Goal: Task Accomplishment & Management: Use online tool/utility

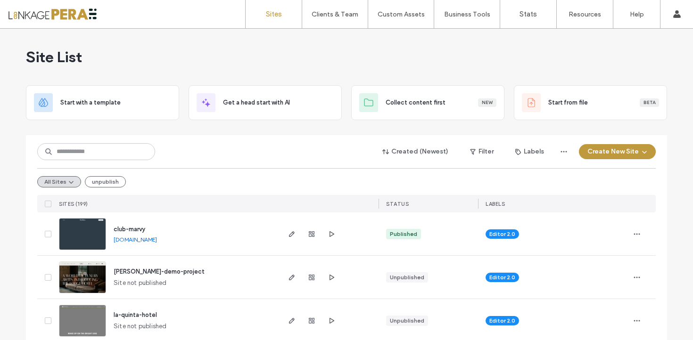
scroll to position [397, 0]
click at [348, 39] on label "Client Management" at bounding box center [336, 38] width 55 height 7
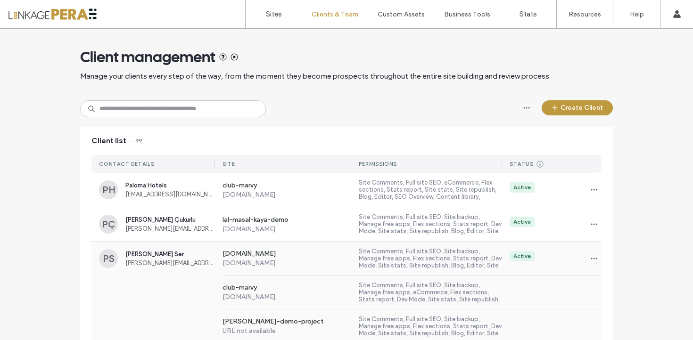
click at [165, 261] on span "polina.ser@hotellinkage.com" at bounding box center [170, 263] width 90 height 7
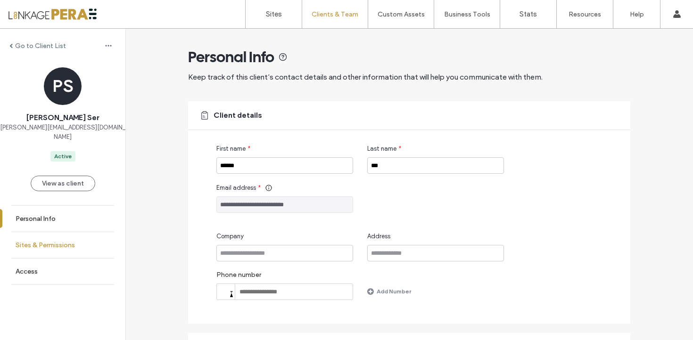
click at [104, 232] on link "Sites & Permissions" at bounding box center [62, 245] width 125 height 26
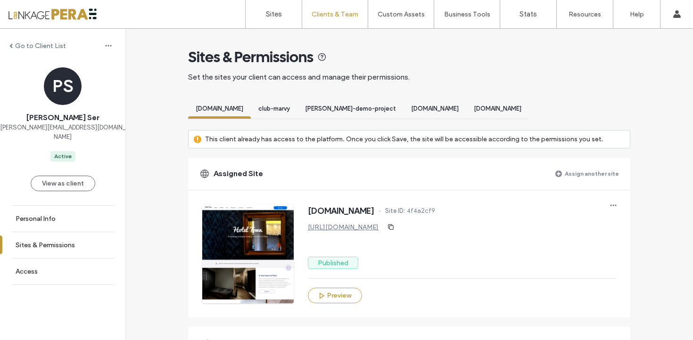
click at [588, 172] on label "Assign another site" at bounding box center [592, 173] width 54 height 17
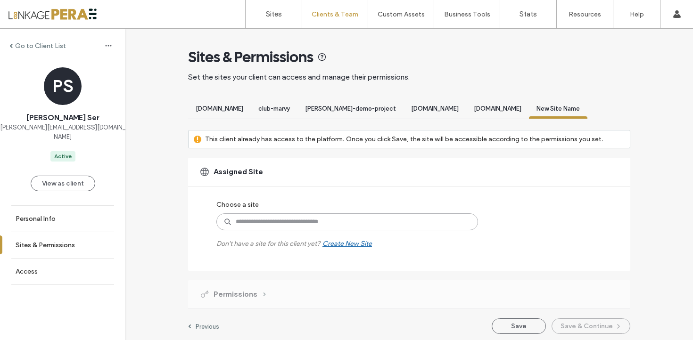
click at [343, 216] on input at bounding box center [347, 222] width 262 height 17
type input "****"
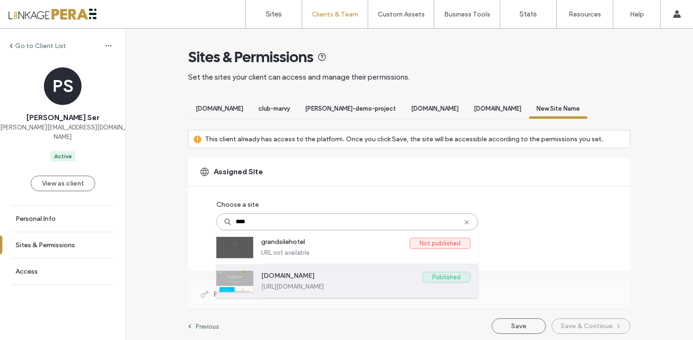
click at [347, 272] on label "www.silegonen.com" at bounding box center [341, 277] width 161 height 11
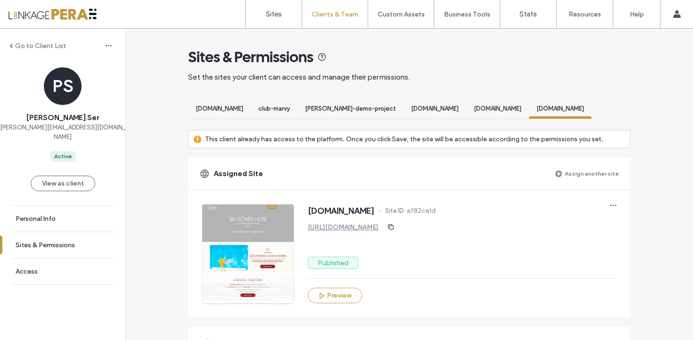
scroll to position [892, 0]
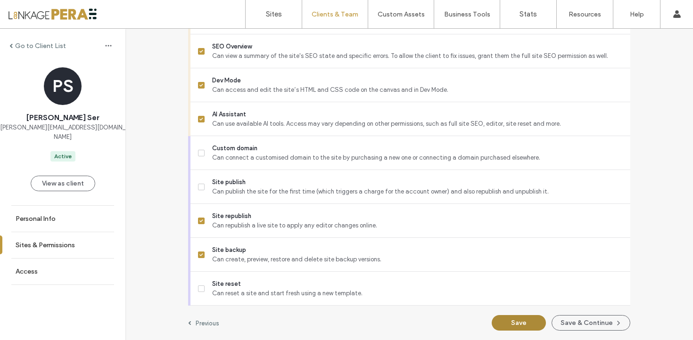
click at [530, 318] on button "Save" at bounding box center [519, 323] width 54 height 16
click at [279, 19] on link "Sites" at bounding box center [274, 14] width 56 height 28
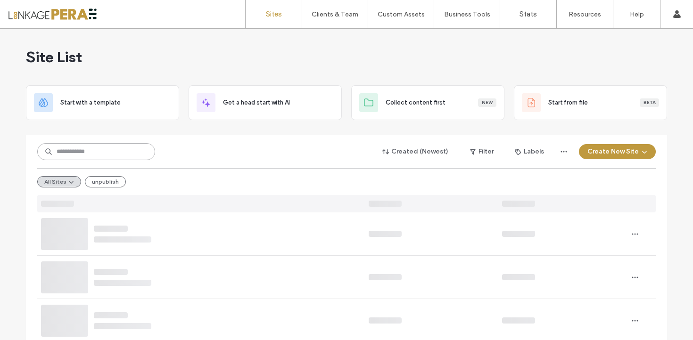
click at [118, 154] on input at bounding box center [96, 151] width 118 height 17
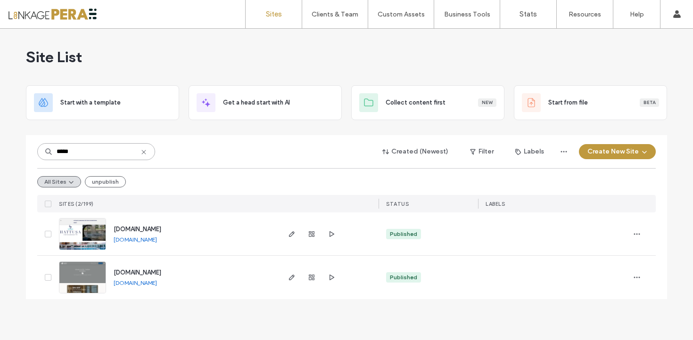
type input "*****"
click at [158, 275] on span "[DOMAIN_NAME]" at bounding box center [138, 272] width 48 height 7
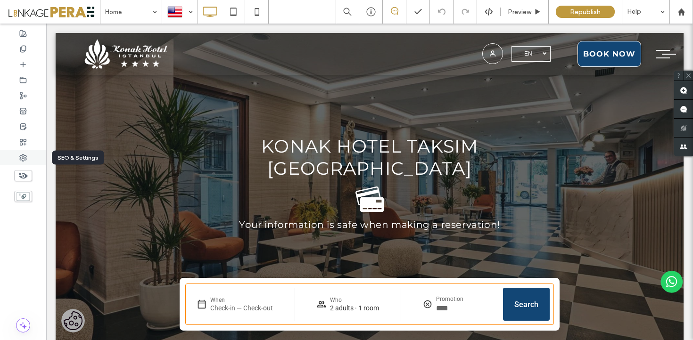
click at [26, 162] on div at bounding box center [23, 158] width 46 height 16
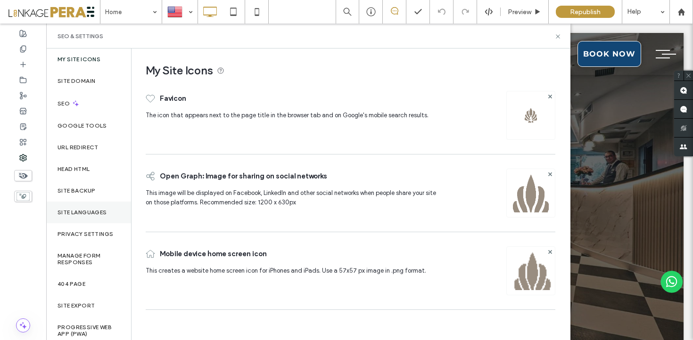
click at [90, 215] on label "Site Languages" at bounding box center [83, 212] width 50 height 7
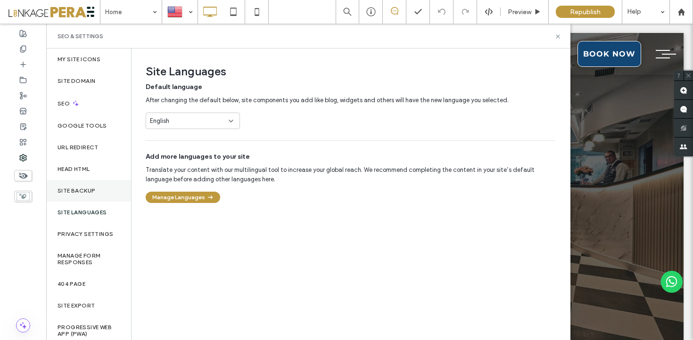
click at [87, 197] on div "Site backup" at bounding box center [88, 191] width 85 height 22
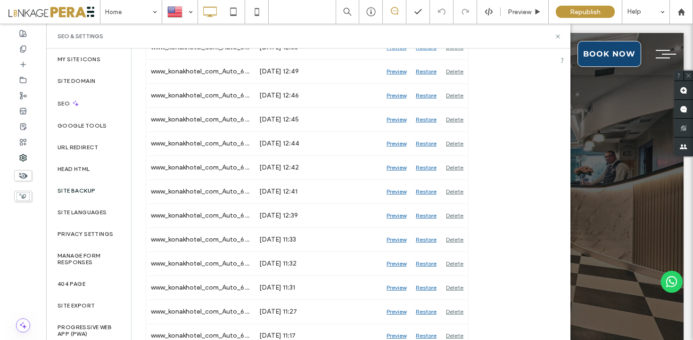
scroll to position [635, 0]
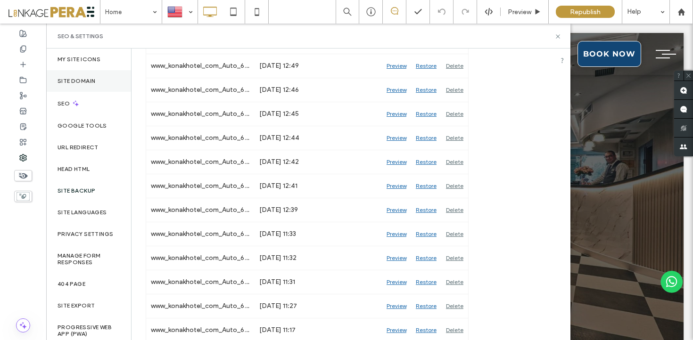
click at [80, 84] on label "Site Domain" at bounding box center [77, 81] width 38 height 7
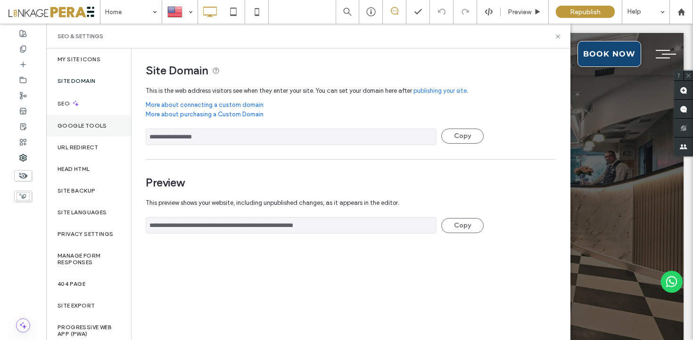
click at [81, 125] on label "Google Tools" at bounding box center [83, 126] width 50 height 7
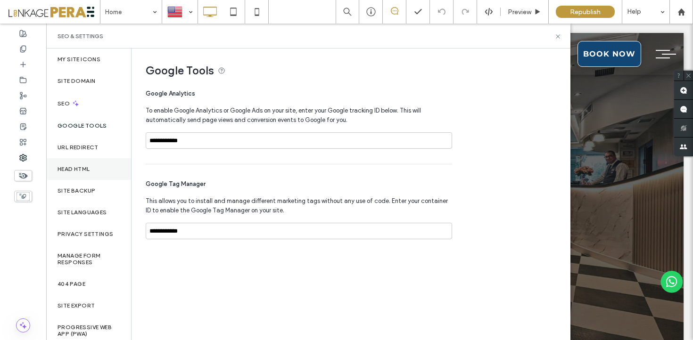
click at [81, 158] on div "Head HTML" at bounding box center [88, 169] width 85 height 22
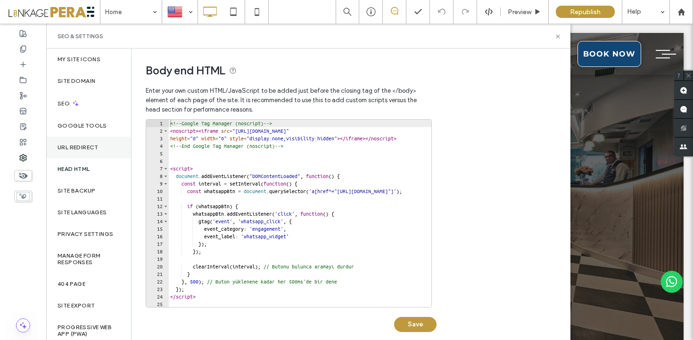
click at [87, 142] on div "URL Redirect" at bounding box center [88, 148] width 85 height 22
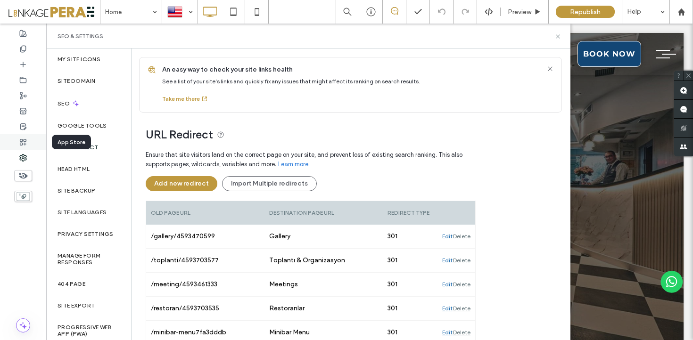
click at [24, 145] on icon at bounding box center [23, 143] width 8 height 8
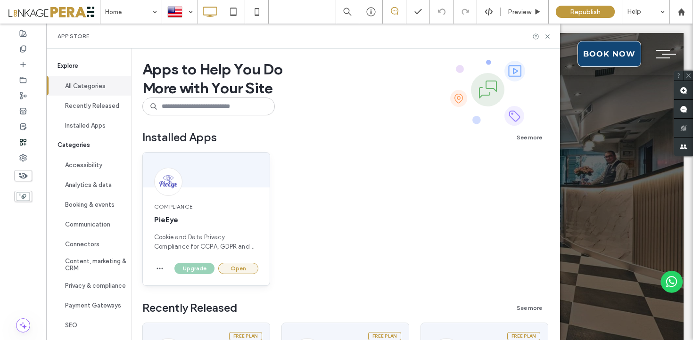
drag, startPoint x: 234, startPoint y: 265, endPoint x: 269, endPoint y: 265, distance: 35.4
click at [234, 265] on button "Open" at bounding box center [238, 268] width 40 height 11
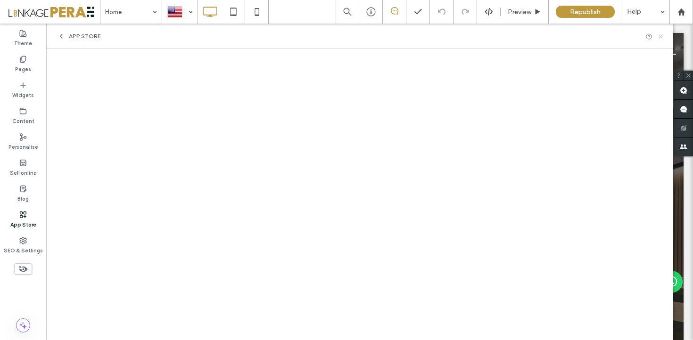
click at [662, 38] on icon at bounding box center [660, 36] width 7 height 7
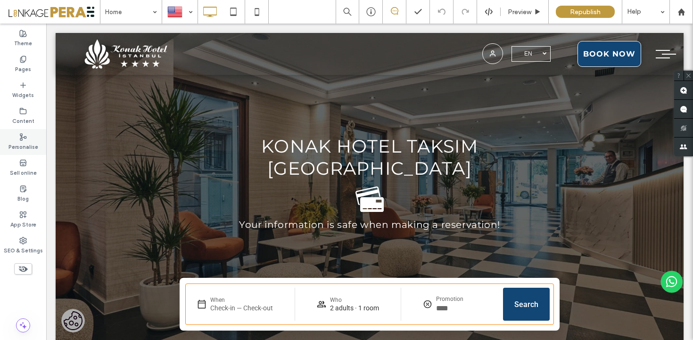
click at [25, 141] on label "Personalise" at bounding box center [23, 146] width 30 height 10
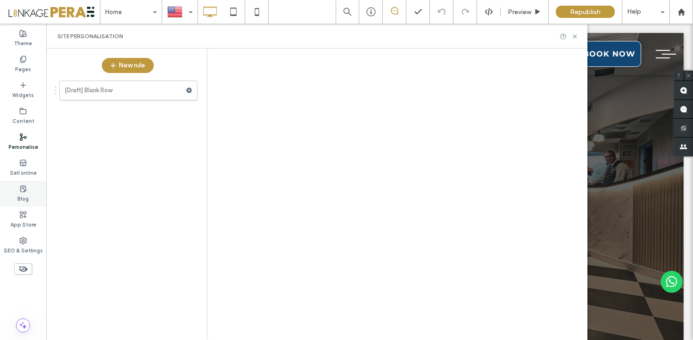
click at [20, 197] on label "Blog" at bounding box center [22, 198] width 11 height 10
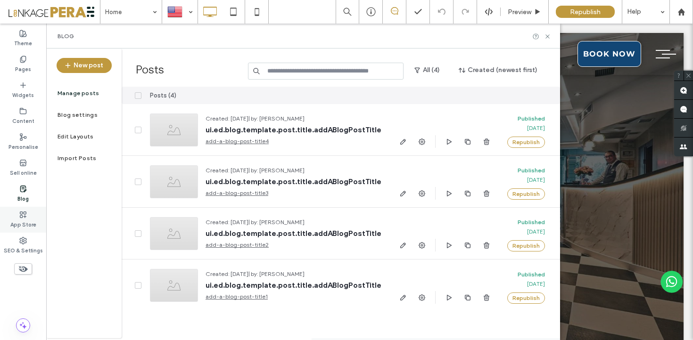
click at [24, 219] on label "App Store" at bounding box center [23, 224] width 26 height 10
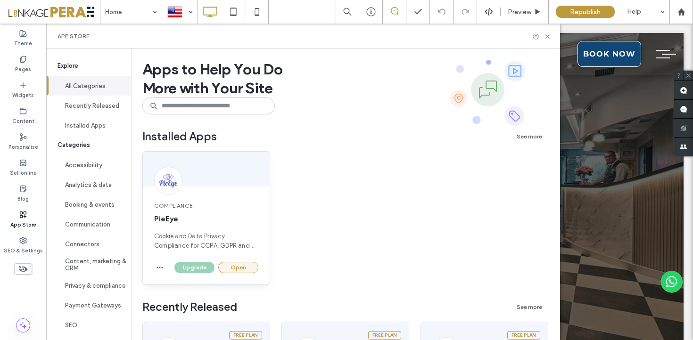
click at [246, 264] on button "Open" at bounding box center [238, 267] width 40 height 11
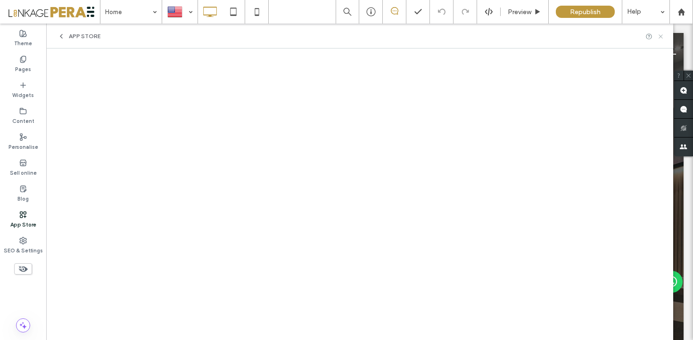
click at [662, 37] on icon at bounding box center [660, 36] width 7 height 7
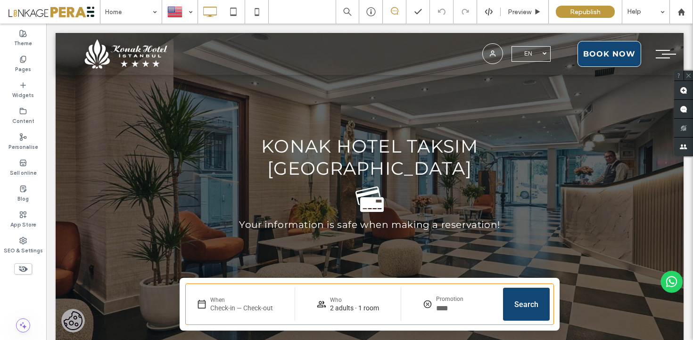
click at [75, 319] on img at bounding box center [73, 321] width 24 height 24
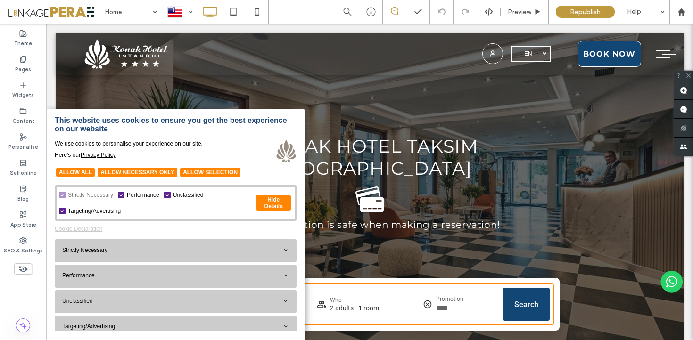
click at [240, 139] on div "This website uses cookies to ensure you get the best experience on our website …" at bounding box center [176, 147] width 242 height 63
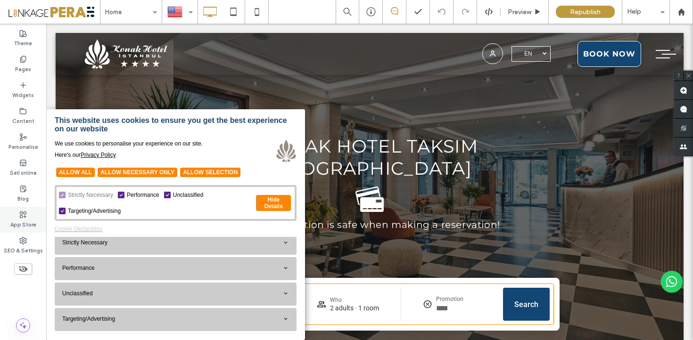
click at [24, 207] on div "App Store" at bounding box center [23, 220] width 46 height 26
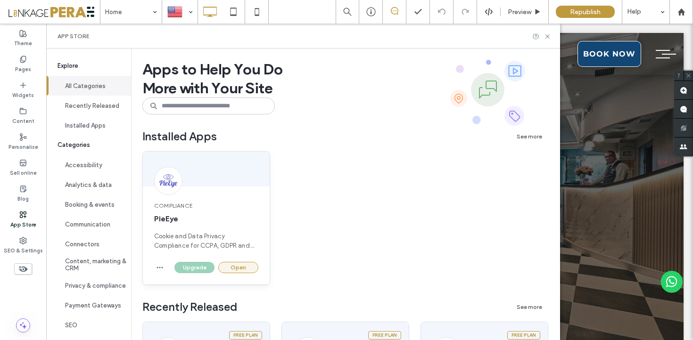
click at [238, 267] on button "Open" at bounding box center [238, 267] width 40 height 11
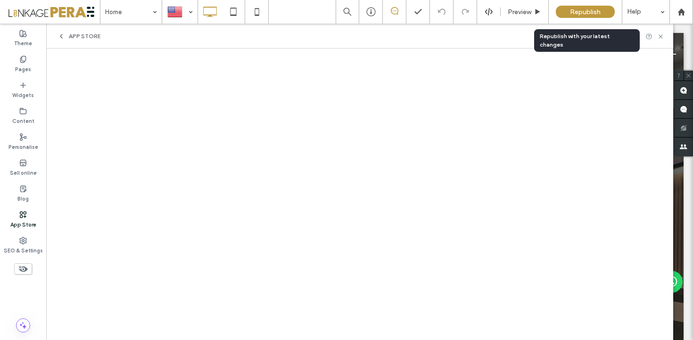
click at [588, 12] on span "Republish" at bounding box center [585, 12] width 31 height 8
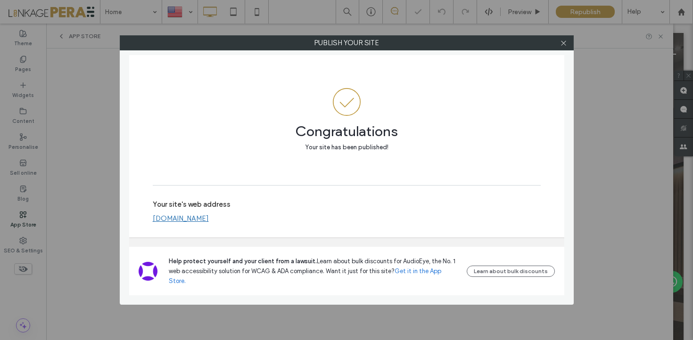
drag, startPoint x: 562, startPoint y: 45, endPoint x: 569, endPoint y: 43, distance: 6.8
click at [562, 45] on icon at bounding box center [563, 43] width 7 height 7
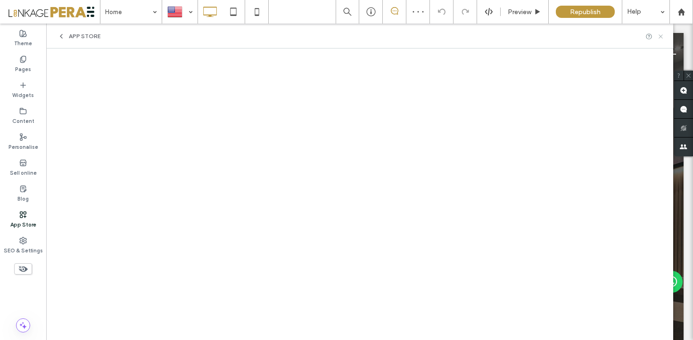
click at [661, 35] on icon at bounding box center [660, 36] width 7 height 7
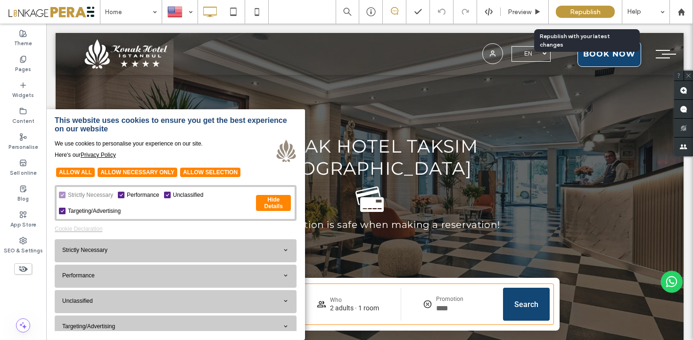
click at [565, 10] on div "Republish" at bounding box center [585, 12] width 59 height 12
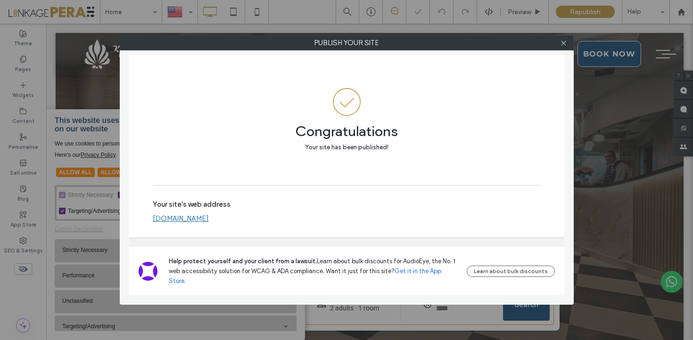
click at [208, 265] on span "Help protect yourself and your client from a lawsuit." at bounding box center [243, 261] width 148 height 7
click at [209, 223] on link "[DOMAIN_NAME]" at bounding box center [181, 219] width 56 height 8
click at [563, 42] on use at bounding box center [563, 43] width 5 height 5
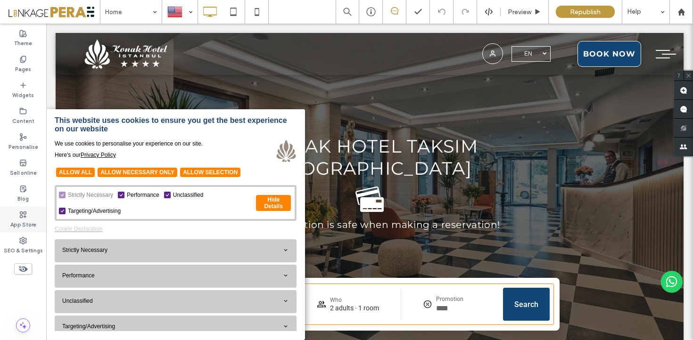
click at [30, 214] on div "App Store" at bounding box center [23, 220] width 46 height 26
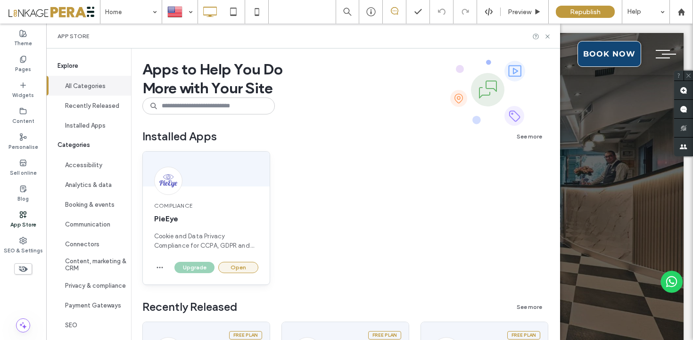
click at [254, 266] on button "Open" at bounding box center [238, 267] width 40 height 11
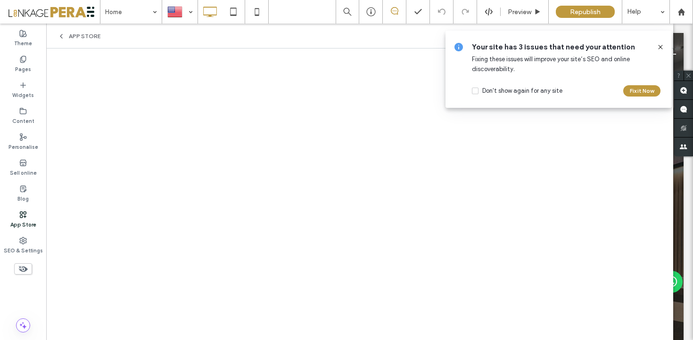
click at [659, 50] on icon at bounding box center [661, 47] width 8 height 8
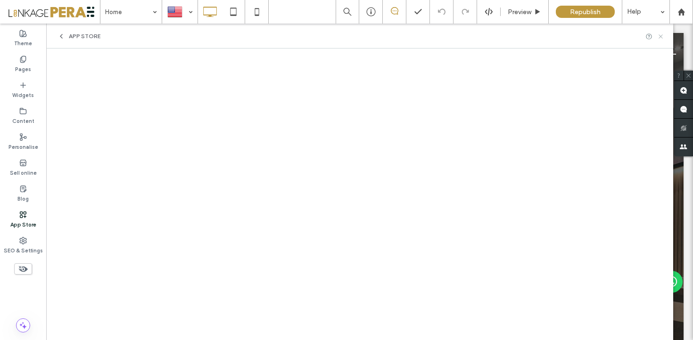
drag, startPoint x: 660, startPoint y: 36, endPoint x: 572, endPoint y: 81, distance: 98.3
click at [660, 36] on icon at bounding box center [660, 36] width 7 height 7
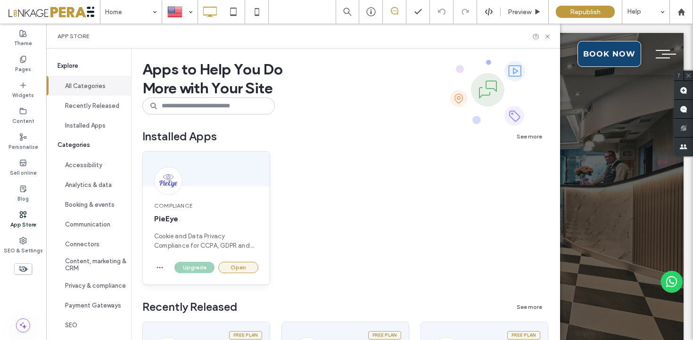
click at [237, 264] on button "Open" at bounding box center [238, 267] width 40 height 11
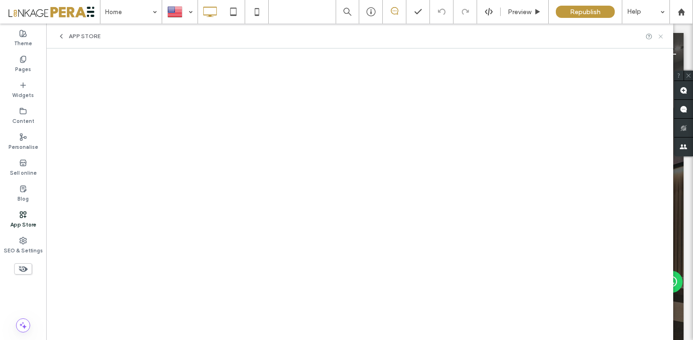
click at [661, 33] on icon at bounding box center [660, 36] width 7 height 7
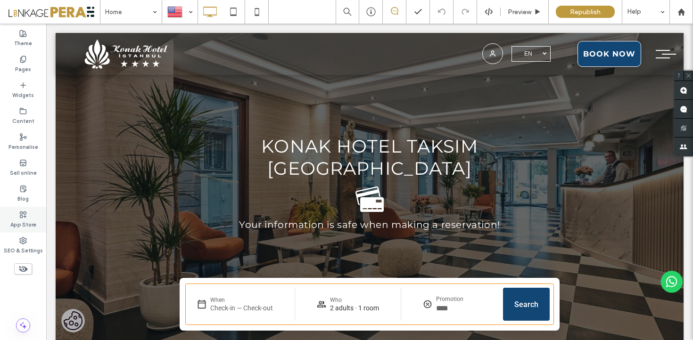
drag, startPoint x: 25, startPoint y: 227, endPoint x: 41, endPoint y: 225, distance: 15.7
click at [26, 227] on label "App Store" at bounding box center [23, 224] width 26 height 10
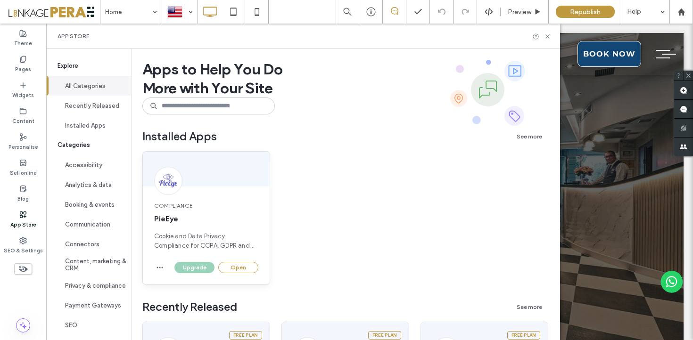
scroll to position [3, 0]
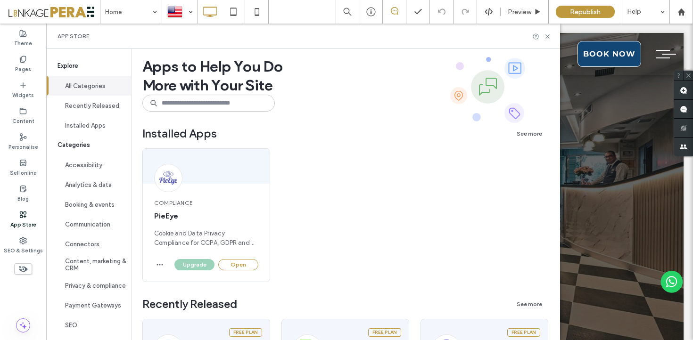
drag, startPoint x: 245, startPoint y: 259, endPoint x: 274, endPoint y: 262, distance: 29.4
click at [245, 259] on button "Open" at bounding box center [238, 264] width 40 height 11
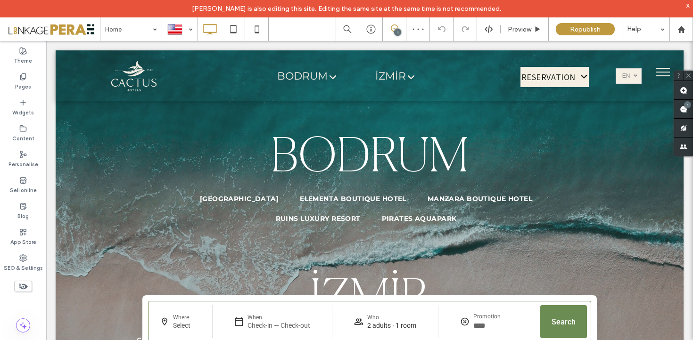
click at [690, 5] on div "x" at bounding box center [688, 5] width 4 height 8
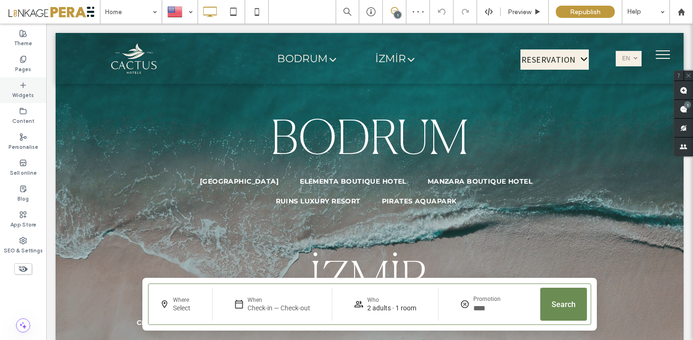
drag, startPoint x: 26, startPoint y: 66, endPoint x: 37, endPoint y: 87, distance: 23.8
click at [26, 66] on label "Pages" at bounding box center [23, 68] width 16 height 10
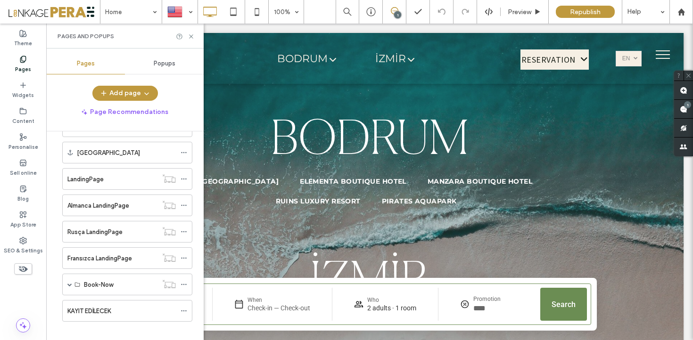
scroll to position [306, 0]
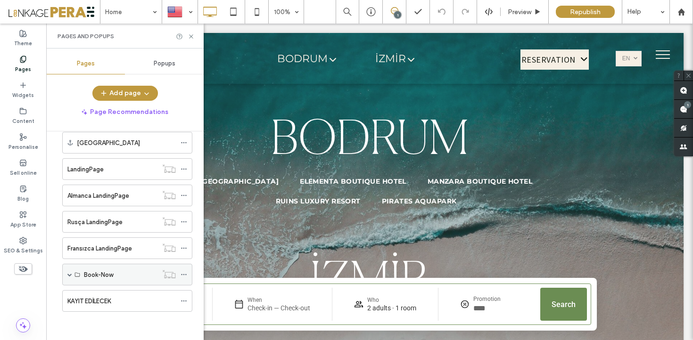
click at [70, 273] on span at bounding box center [69, 275] width 5 height 5
click at [69, 274] on span at bounding box center [69, 274] width 5 height 21
click at [105, 303] on label "KAYIT EDİLECEK" at bounding box center [88, 301] width 43 height 17
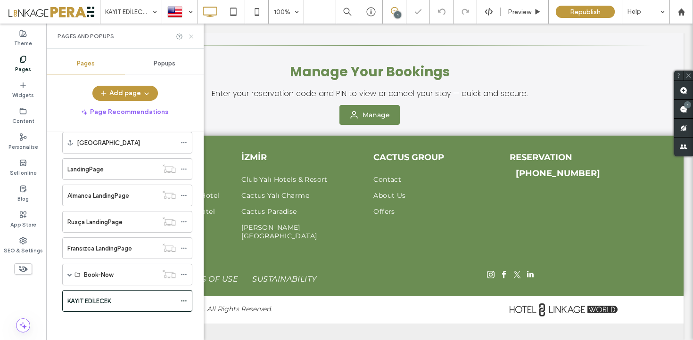
click at [191, 36] on icon at bounding box center [191, 36] width 7 height 7
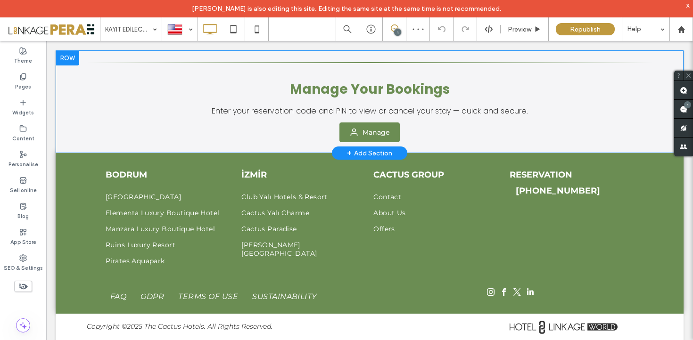
click at [65, 61] on div at bounding box center [68, 57] width 24 height 15
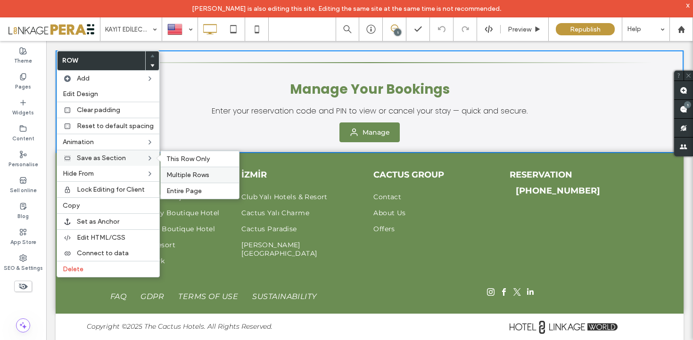
click at [190, 174] on span "Multiple Rows" at bounding box center [187, 175] width 43 height 8
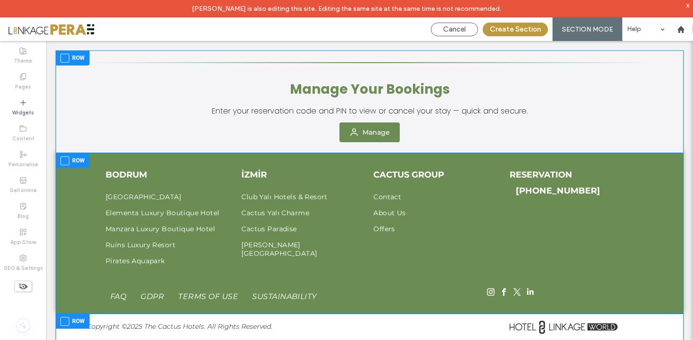
click at [64, 58] on span at bounding box center [64, 58] width 9 height 9
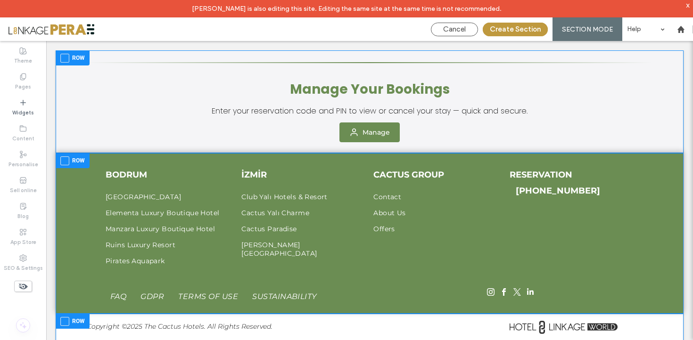
click at [65, 163] on span at bounding box center [64, 161] width 9 height 9
drag, startPoint x: 65, startPoint y: 318, endPoint x: 73, endPoint y: 312, distance: 10.5
click at [65, 318] on span at bounding box center [64, 321] width 9 height 9
click at [521, 32] on button "Create Section" at bounding box center [515, 30] width 65 height 14
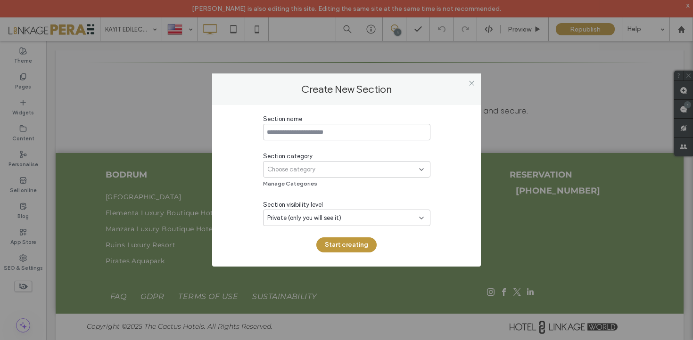
click at [317, 139] on input at bounding box center [346, 132] width 167 height 17
type input "**********"
click at [335, 166] on div "Choose category" at bounding box center [343, 169] width 152 height 9
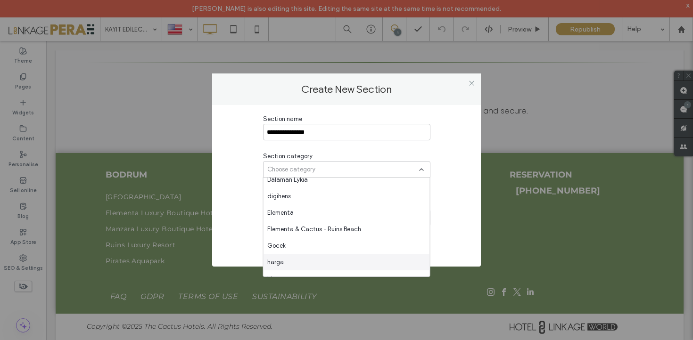
scroll to position [714, 0]
click at [331, 234] on span "Elementa & Cactus - Ruins Beach" at bounding box center [314, 230] width 94 height 9
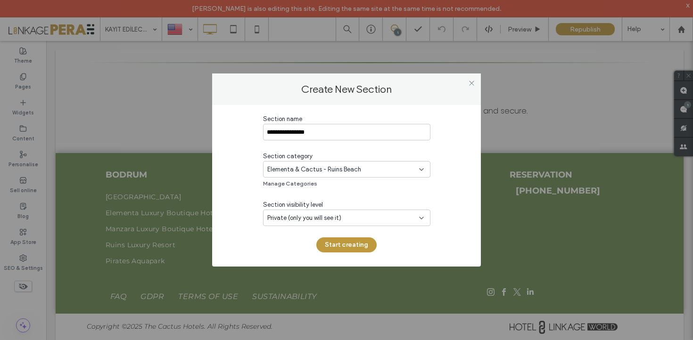
click at [319, 222] on span "Private (only you will see it)" at bounding box center [304, 218] width 74 height 9
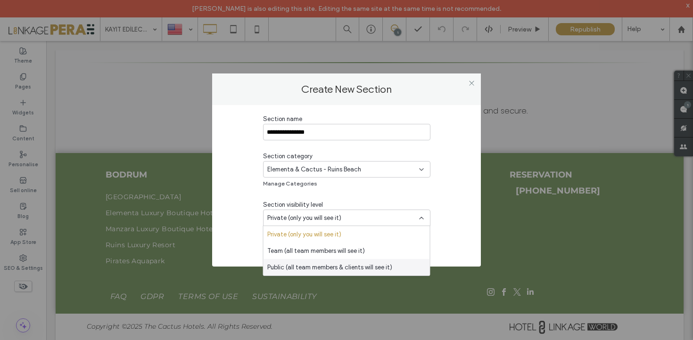
click at [311, 269] on span "Public (all team members & clients will see it)" at bounding box center [329, 267] width 125 height 9
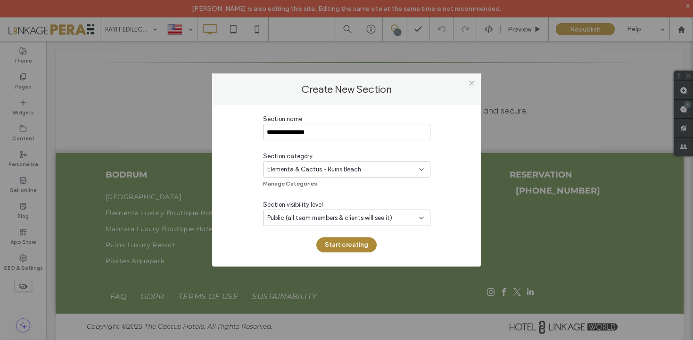
click at [352, 240] on button "Start creating" at bounding box center [346, 245] width 60 height 15
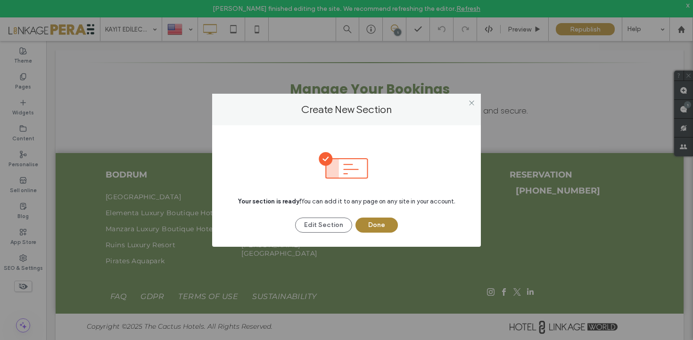
click at [378, 224] on button "Done" at bounding box center [377, 225] width 42 height 15
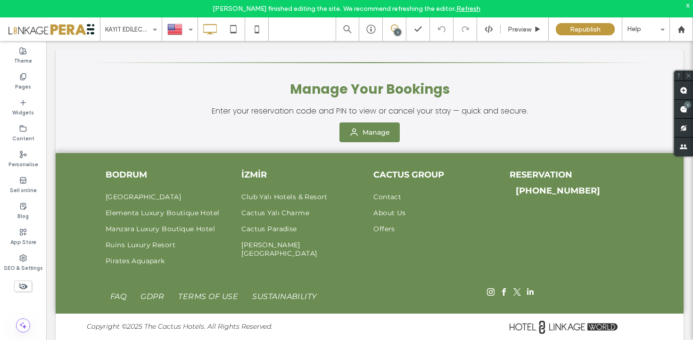
click at [189, 41] on body "Click To Paste Row Click To Paste Click To Paste Click To Paste Click To Paste …" at bounding box center [369, 204] width 647 height 326
click at [188, 34] on div at bounding box center [180, 29] width 34 height 23
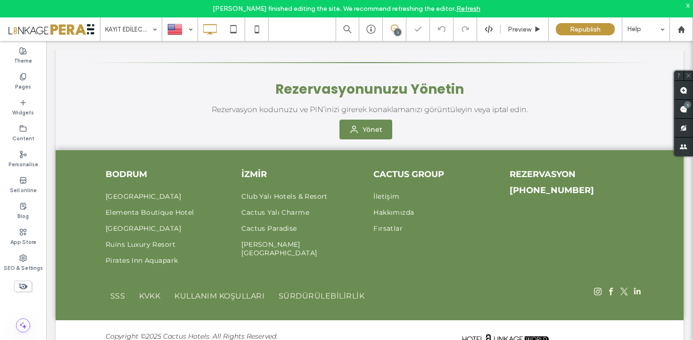
scroll to position [0, 0]
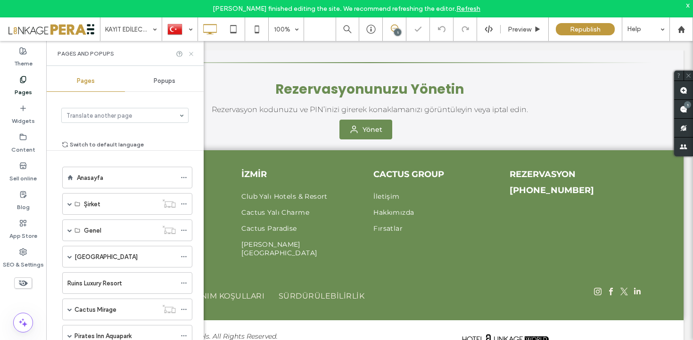
click at [190, 52] on icon at bounding box center [191, 53] width 7 height 7
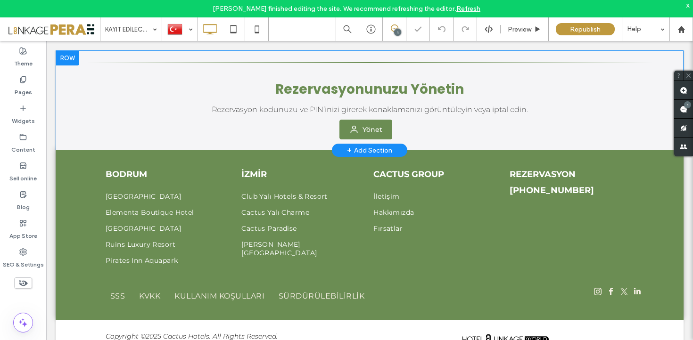
click at [72, 56] on div at bounding box center [68, 57] width 24 height 15
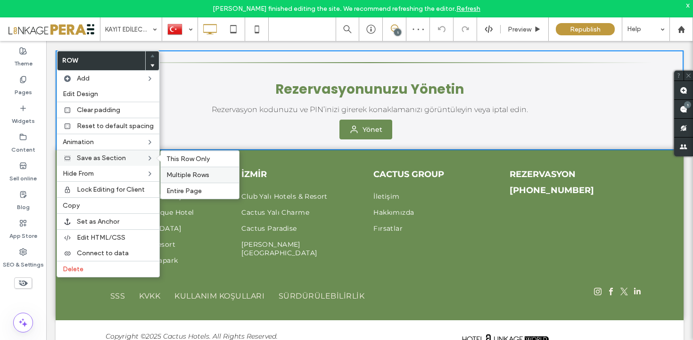
click at [189, 175] on span "Multiple Rows" at bounding box center [187, 175] width 43 height 8
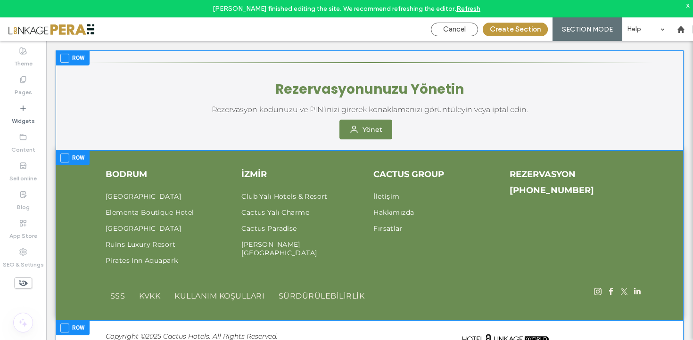
click at [64, 57] on span at bounding box center [64, 58] width 9 height 9
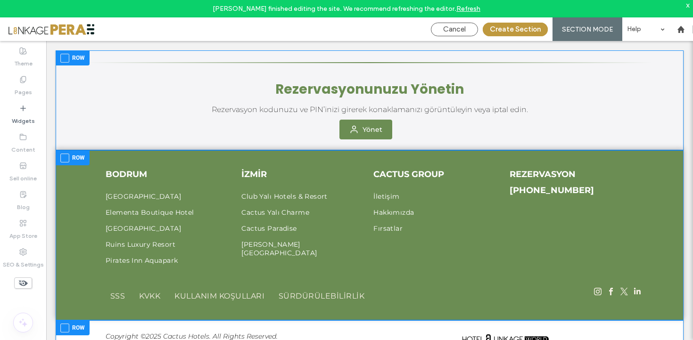
click at [64, 158] on span at bounding box center [64, 158] width 9 height 9
click at [63, 325] on span at bounding box center [64, 328] width 9 height 9
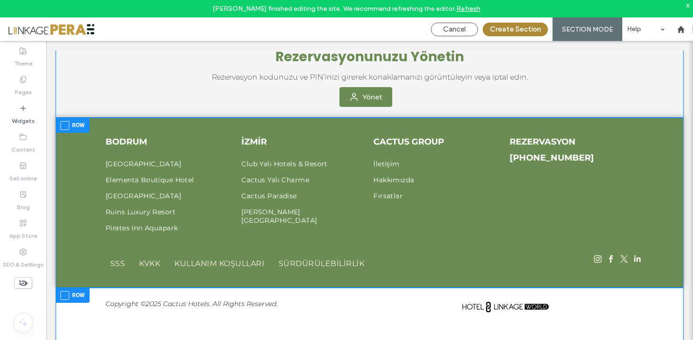
click at [521, 29] on button "Create Section" at bounding box center [515, 30] width 65 height 14
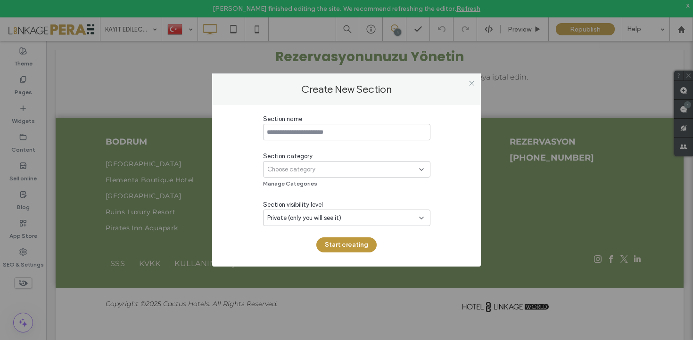
click at [313, 134] on input at bounding box center [346, 132] width 167 height 17
type input "**********"
click at [314, 168] on span "Choose category" at bounding box center [291, 169] width 48 height 9
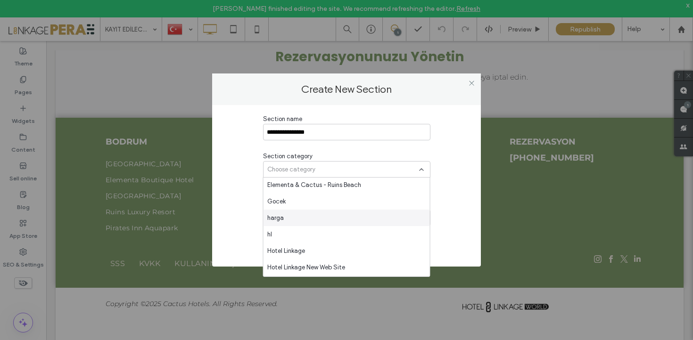
scroll to position [695, 0]
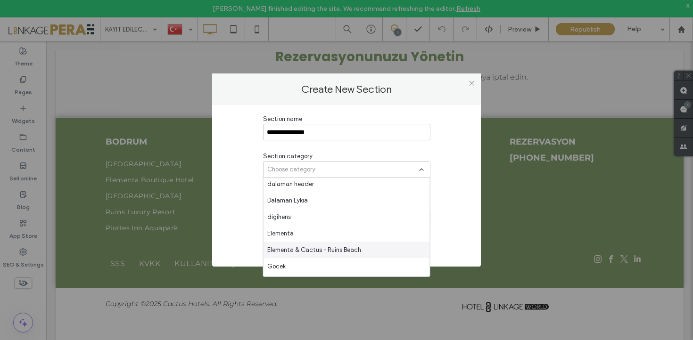
click at [319, 248] on span "Elementa & Cactus - Ruins Beach" at bounding box center [314, 250] width 94 height 9
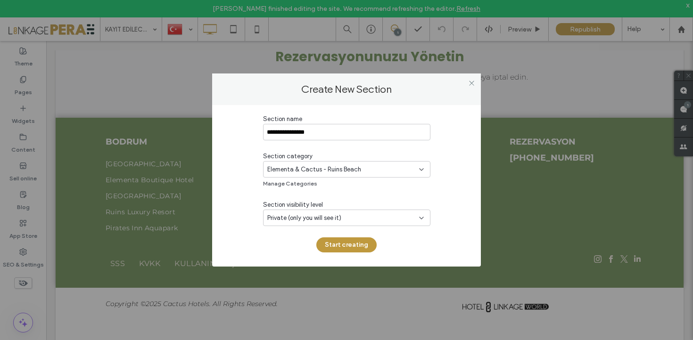
click at [321, 224] on div "Private (only you will see it)" at bounding box center [346, 218] width 167 height 17
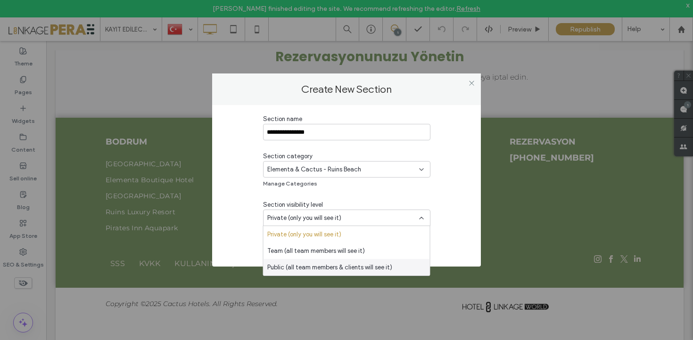
click at [315, 271] on span "Public (all team members & clients will see it)" at bounding box center [329, 267] width 125 height 9
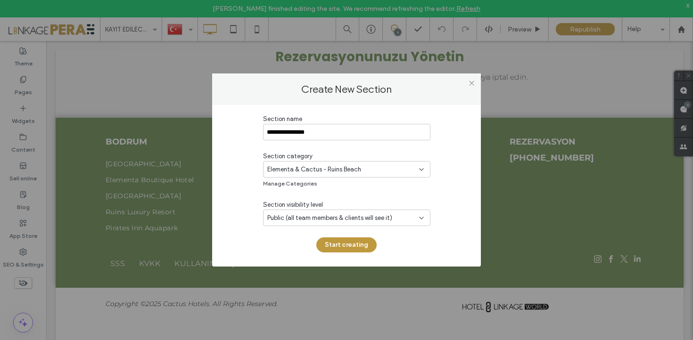
click at [344, 256] on div "**********" at bounding box center [346, 186] width 269 height 162
click at [353, 249] on button "Start creating" at bounding box center [346, 245] width 60 height 15
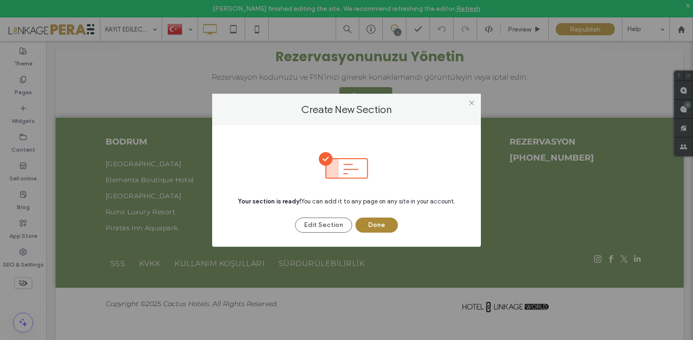
click at [379, 223] on button "Done" at bounding box center [377, 225] width 42 height 15
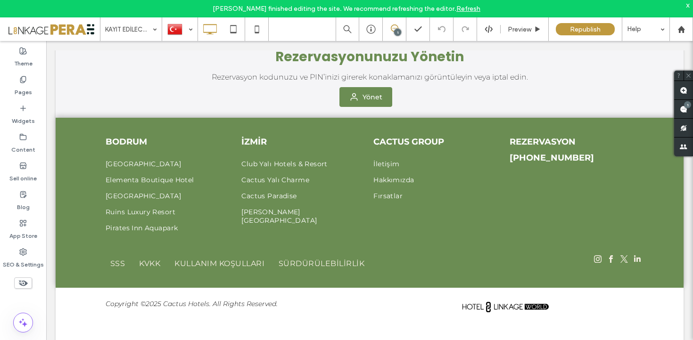
click at [398, 27] on span at bounding box center [394, 29] width 23 height 8
click at [395, 31] on div "1" at bounding box center [397, 32] width 7 height 7
click at [393, 32] on use at bounding box center [395, 29] width 8 height 8
click at [396, 32] on div "1" at bounding box center [397, 32] width 7 height 7
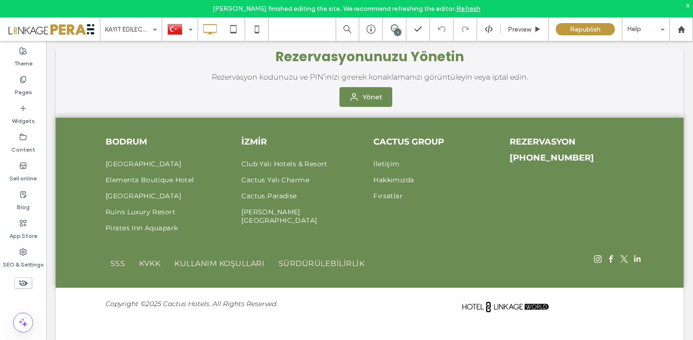
click at [397, 32] on div "1" at bounding box center [397, 32] width 7 height 7
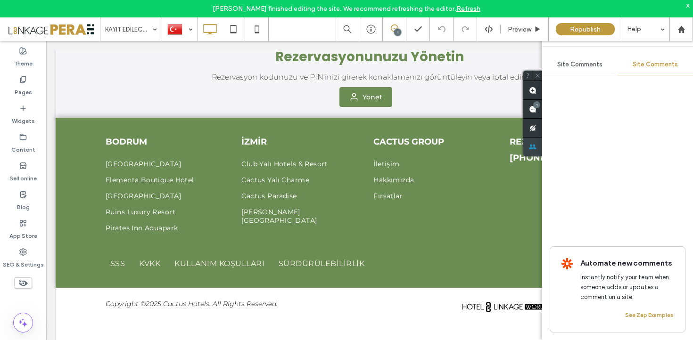
click at [542, 145] on span at bounding box center [532, 147] width 19 height 19
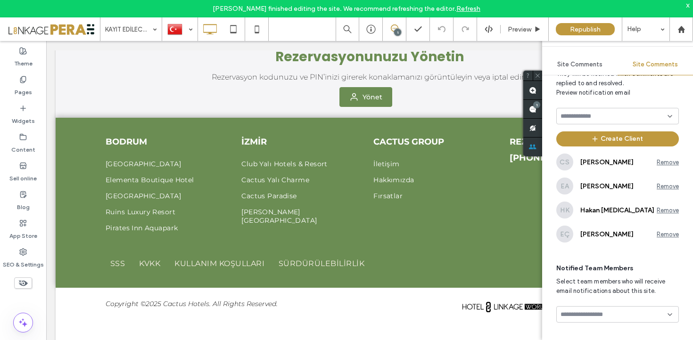
scroll to position [0, 0]
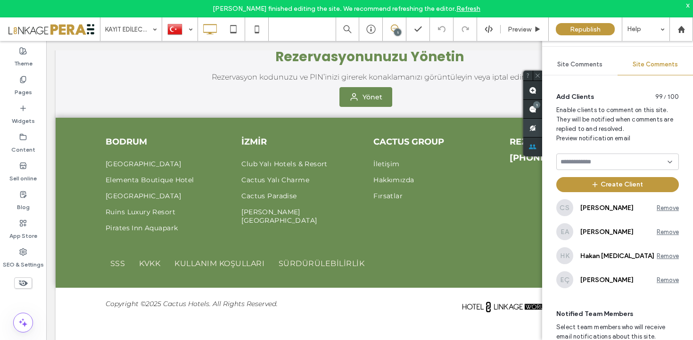
click at [534, 131] on use at bounding box center [533, 128] width 8 height 8
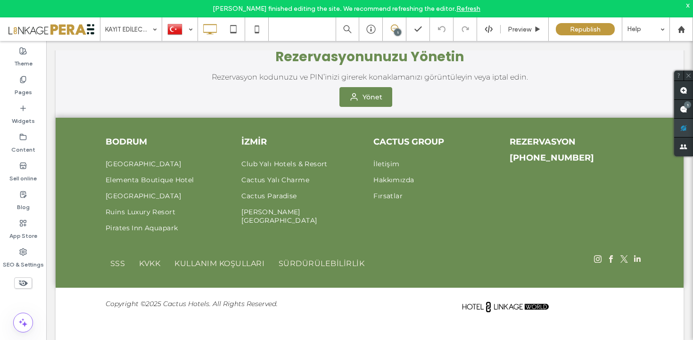
click at [687, 126] on use at bounding box center [684, 128] width 8 height 8
click at [686, 128] on use at bounding box center [684, 128] width 8 height 8
click at [685, 128] on use at bounding box center [684, 128] width 8 height 8
click at [685, 107] on div "1" at bounding box center [687, 104] width 7 height 7
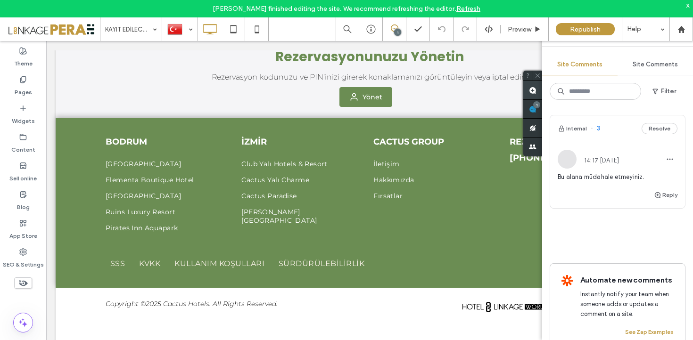
click at [530, 90] on span at bounding box center [532, 90] width 19 height 18
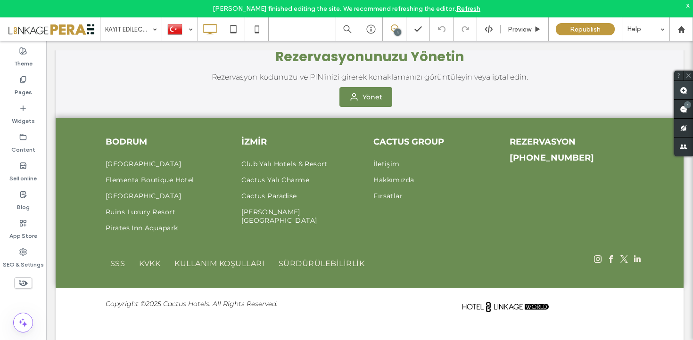
click at [685, 94] on use at bounding box center [684, 91] width 8 height 8
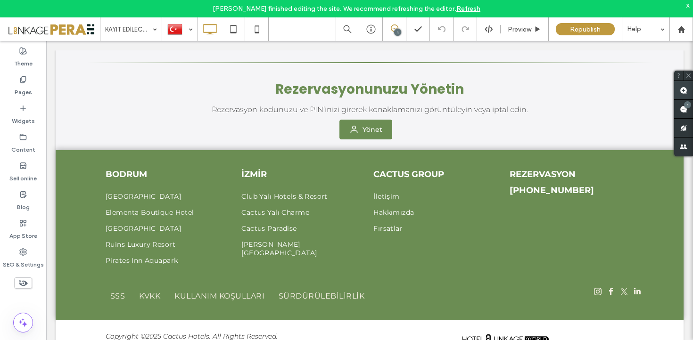
click at [683, 91] on use at bounding box center [684, 91] width 8 height 8
click at [681, 92] on use at bounding box center [684, 91] width 8 height 8
drag, startPoint x: 688, startPoint y: 3, endPoint x: 687, endPoint y: 8, distance: 5.8
click at [688, 3] on div "x" at bounding box center [688, 5] width 4 height 8
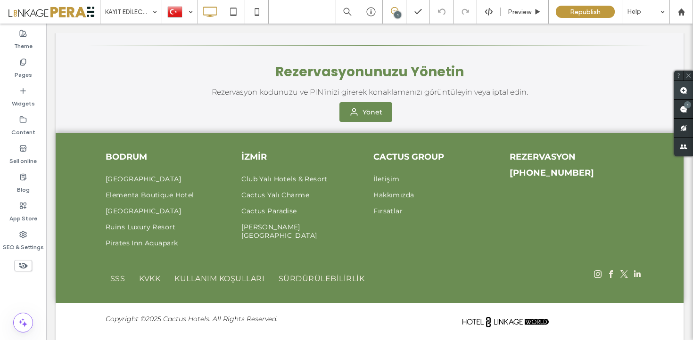
click at [682, 83] on span at bounding box center [683, 90] width 19 height 18
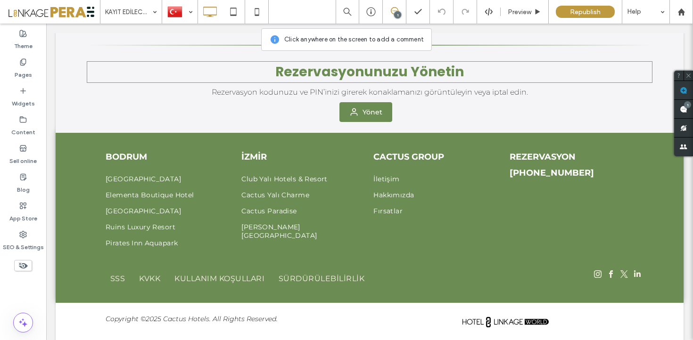
click at [147, 75] on h6 "Rezervasyonunuzu Yönetin" at bounding box center [370, 72] width 566 height 20
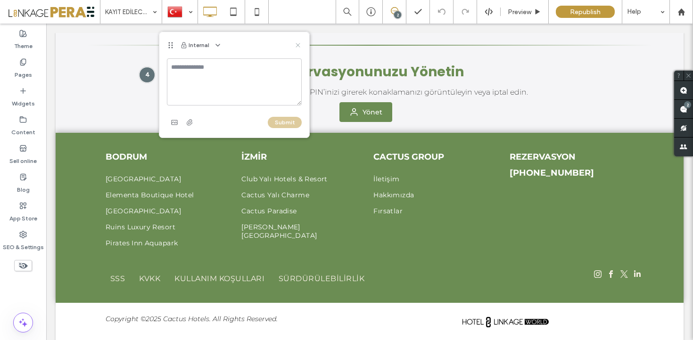
click at [294, 47] on icon at bounding box center [298, 45] width 8 height 8
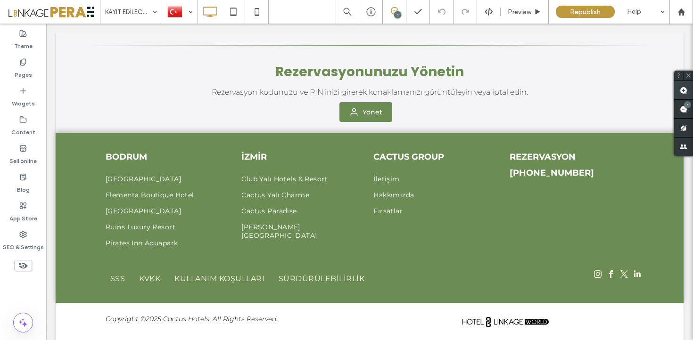
click at [685, 93] on use at bounding box center [684, 91] width 8 height 8
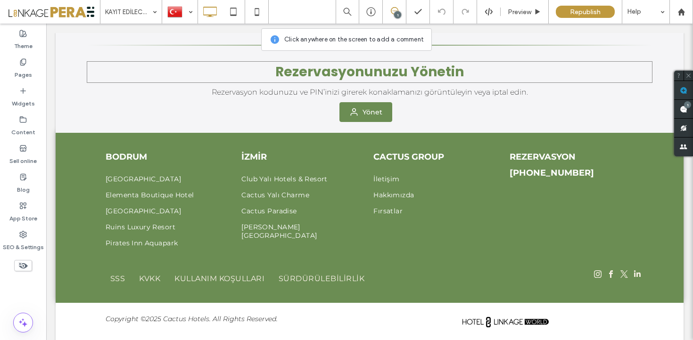
click at [168, 70] on h6 "Rezervasyonunuzu Yönetin" at bounding box center [370, 72] width 566 height 20
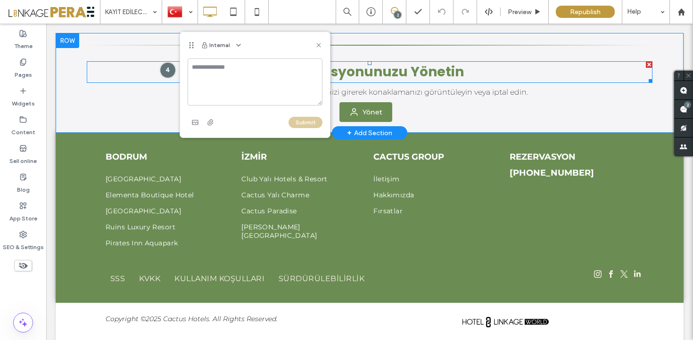
type textarea "*"
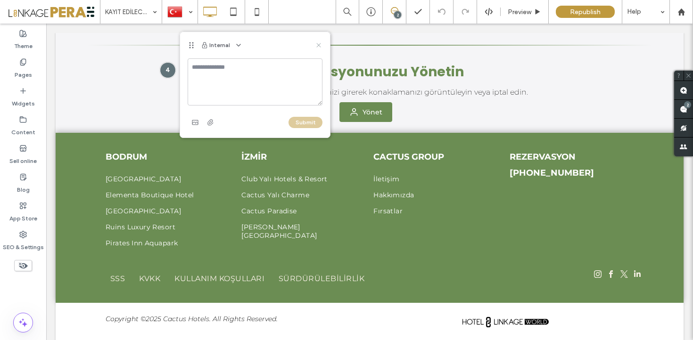
click at [322, 44] on icon at bounding box center [319, 45] width 8 height 8
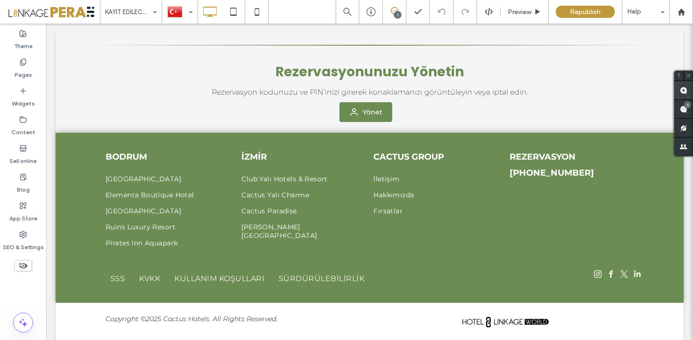
click at [690, 90] on span at bounding box center [683, 90] width 19 height 18
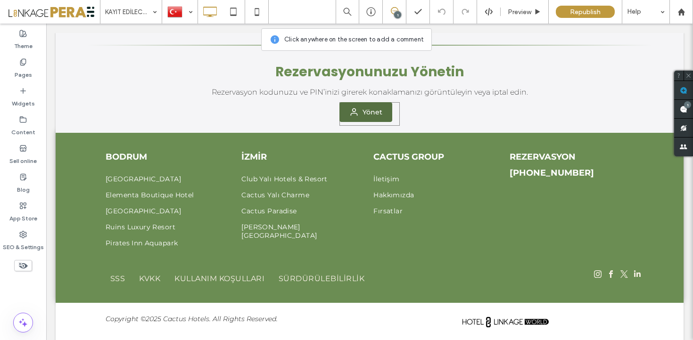
click at [370, 114] on span "Yönet" at bounding box center [373, 112] width 20 height 8
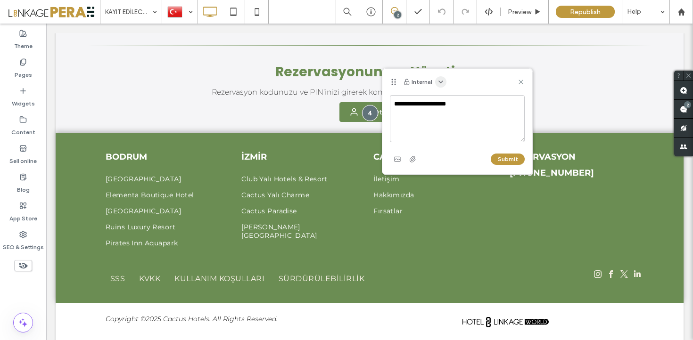
type textarea "**********"
click at [443, 80] on icon "button" at bounding box center [441, 82] width 8 height 8
click at [439, 81] on icon "button" at bounding box center [441, 82] width 8 height 8
click at [474, 84] on div "Internal" at bounding box center [457, 82] width 150 height 26
click at [514, 160] on button "Submit" at bounding box center [508, 159] width 34 height 11
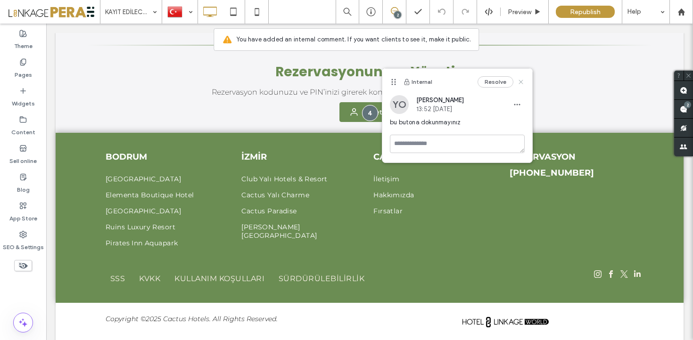
click at [521, 82] on use at bounding box center [521, 82] width 4 height 4
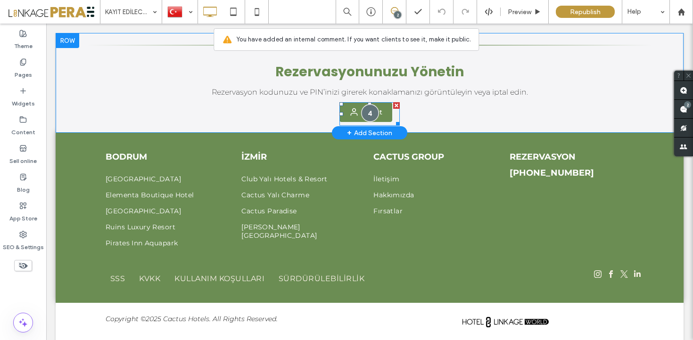
click at [369, 117] on div at bounding box center [369, 112] width 17 height 17
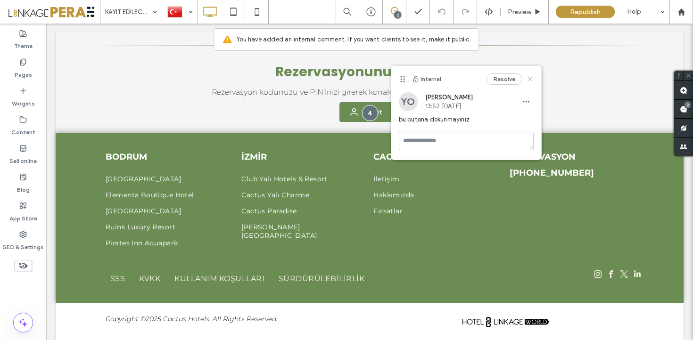
drag, startPoint x: 481, startPoint y: 53, endPoint x: 527, endPoint y: 79, distance: 52.8
click at [527, 79] on icon at bounding box center [530, 79] width 8 height 8
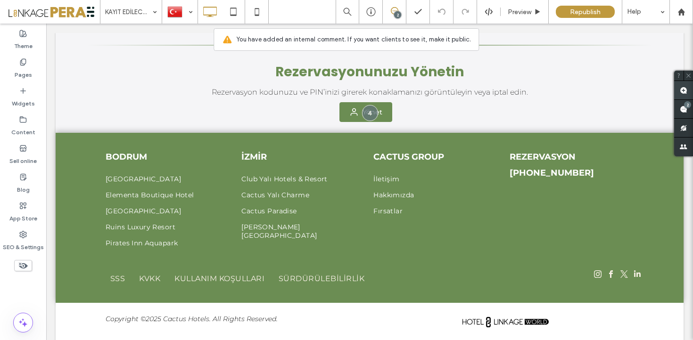
click at [687, 91] on use at bounding box center [684, 91] width 8 height 8
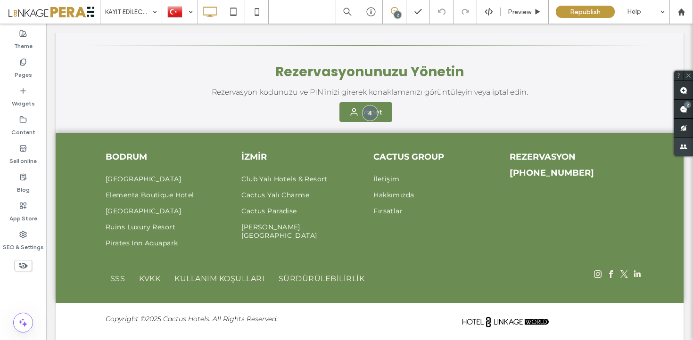
click at [684, 147] on span at bounding box center [683, 147] width 19 height 19
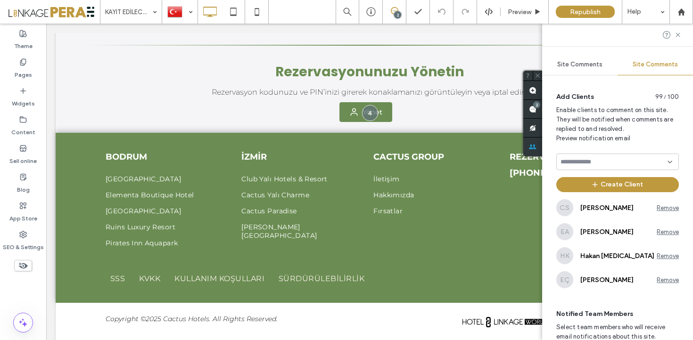
click at [582, 67] on span "Site Comments" at bounding box center [579, 65] width 45 height 8
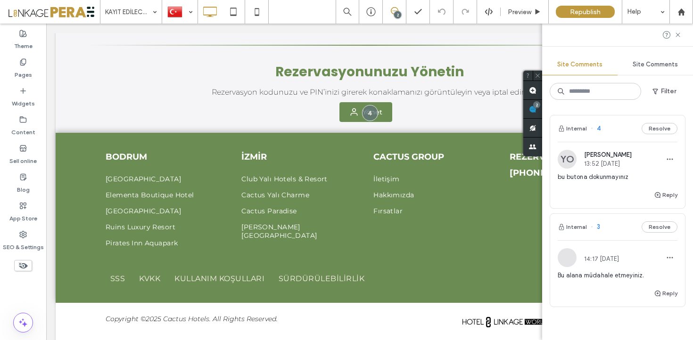
drag, startPoint x: 656, startPoint y: 66, endPoint x: 426, endPoint y: 27, distance: 233.3
click at [656, 66] on span "Site Comments" at bounding box center [655, 65] width 45 height 8
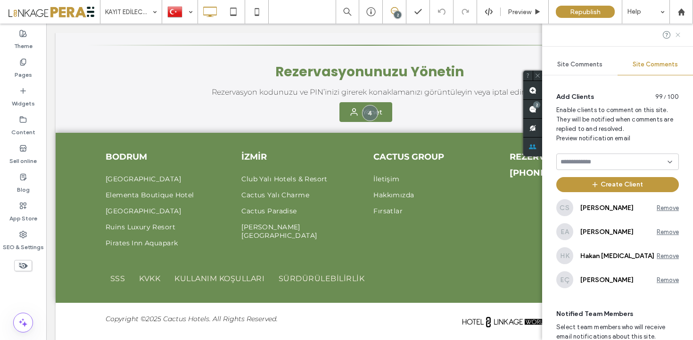
click at [678, 35] on use at bounding box center [678, 35] width 4 height 4
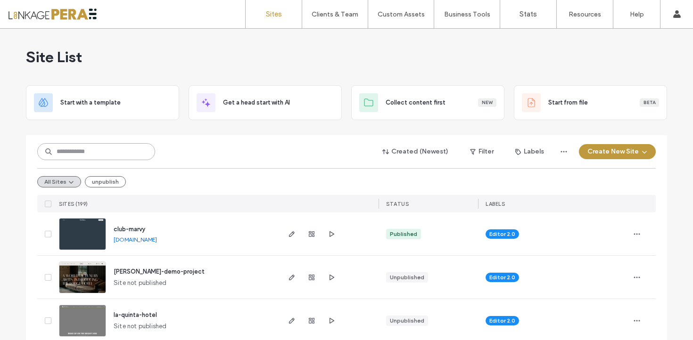
click at [99, 154] on input at bounding box center [96, 151] width 118 height 17
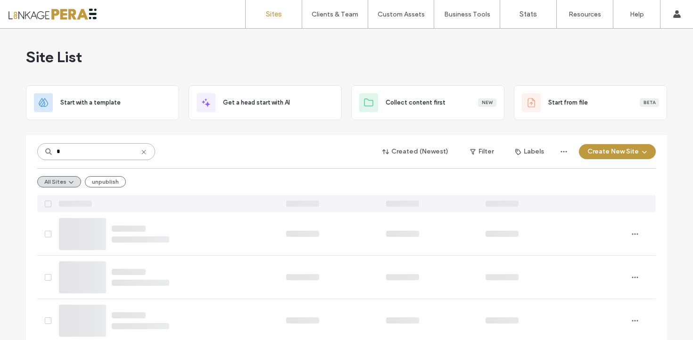
click at [118, 151] on input "*" at bounding box center [96, 151] width 118 height 17
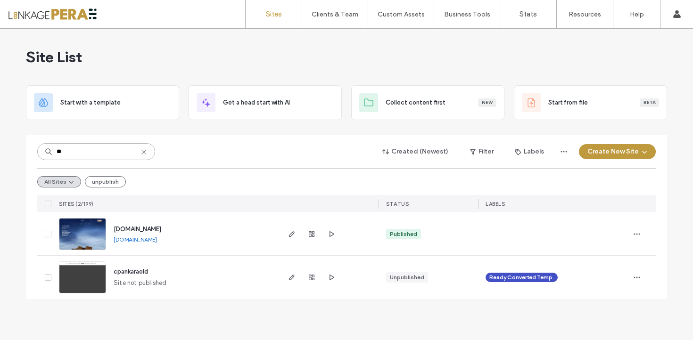
type input "**"
click at [159, 228] on span "www.cpankara.com" at bounding box center [138, 229] width 48 height 7
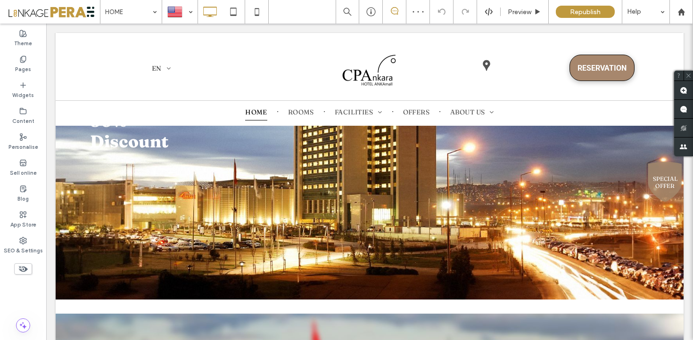
click at [401, 12] on span at bounding box center [394, 11] width 23 height 8
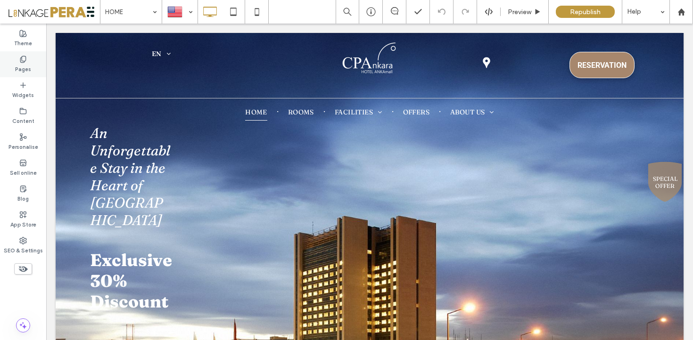
click at [28, 53] on div "Pages" at bounding box center [23, 64] width 46 height 26
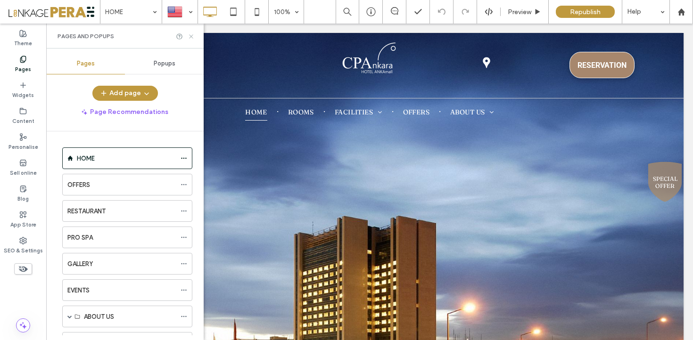
click at [191, 37] on icon at bounding box center [191, 36] width 7 height 7
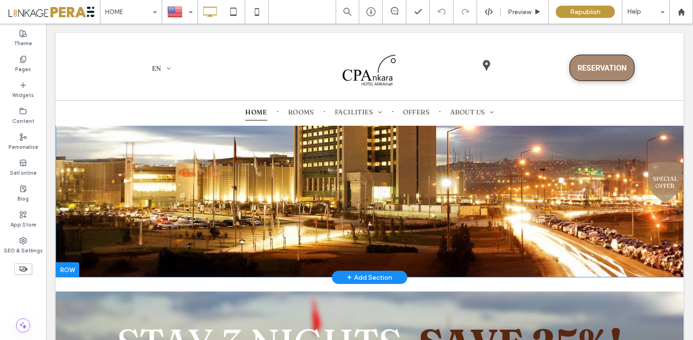
scroll to position [259, 0]
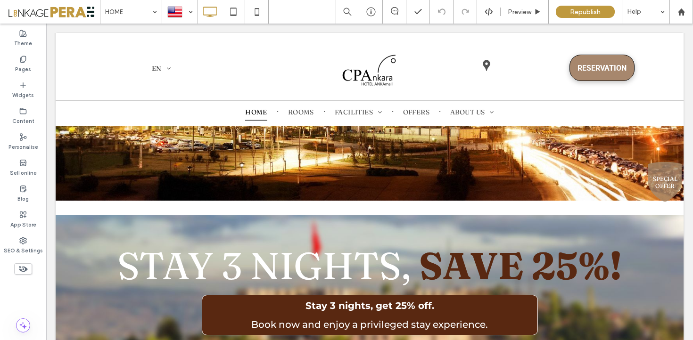
click at [23, 268] on icon at bounding box center [23, 269] width 10 height 10
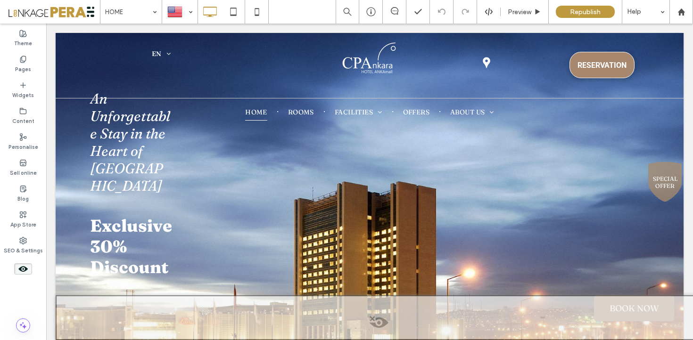
scroll to position [0, 0]
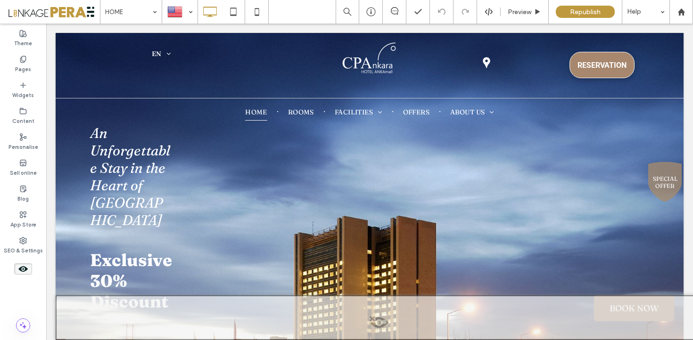
click at [21, 267] on use at bounding box center [22, 269] width 9 height 6
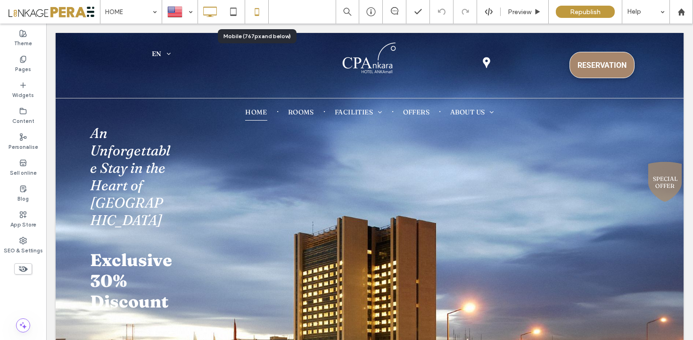
click at [259, 14] on use at bounding box center [257, 12] width 4 height 8
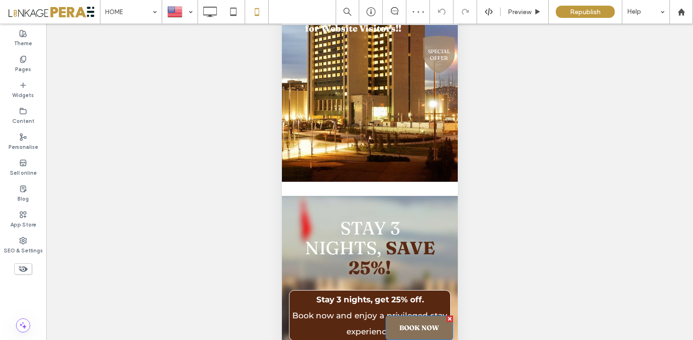
scroll to position [174, 0]
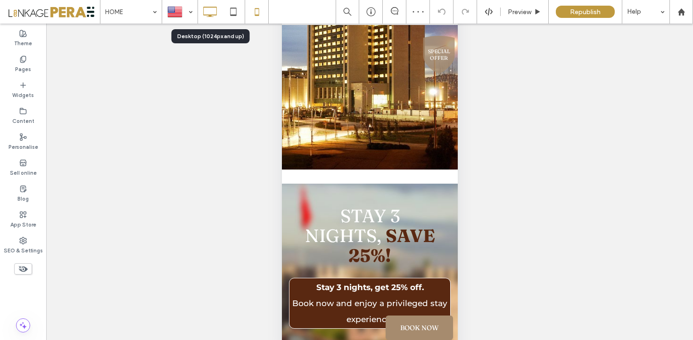
click at [200, 11] on icon at bounding box center [209, 11] width 19 height 19
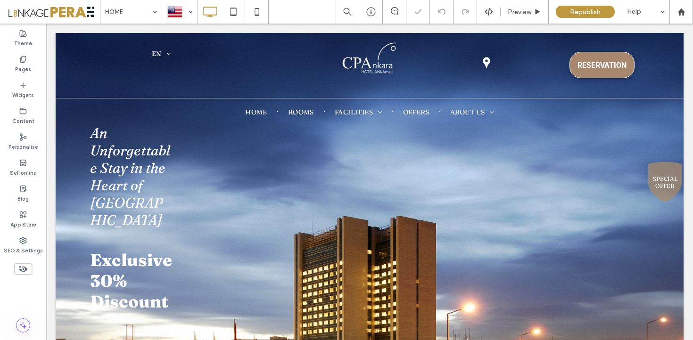
scroll to position [0, 0]
click at [262, 16] on icon at bounding box center [257, 11] width 19 height 19
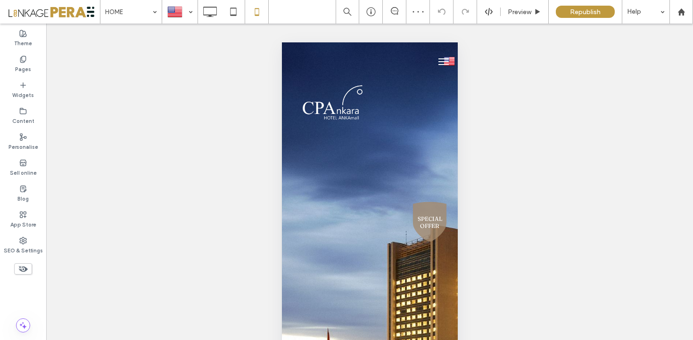
click at [21, 272] on use at bounding box center [23, 269] width 9 height 6
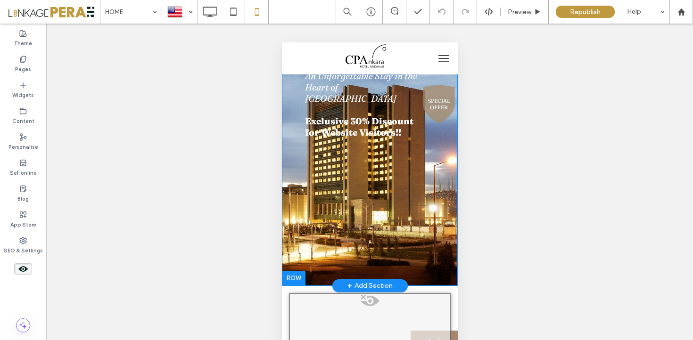
scroll to position [287, 0]
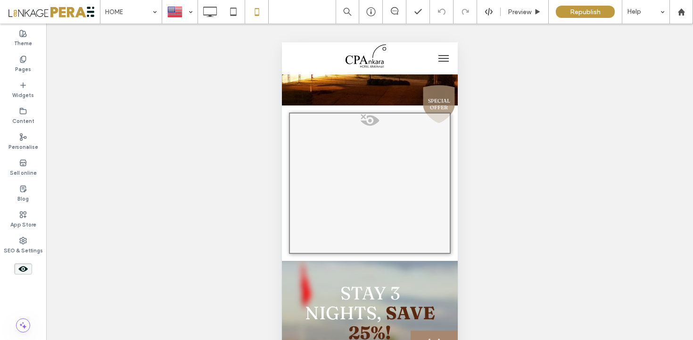
click at [26, 270] on use at bounding box center [22, 269] width 9 height 6
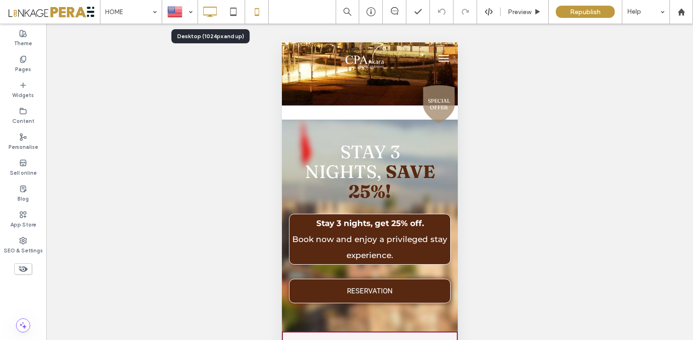
click at [212, 14] on icon at bounding box center [209, 11] width 19 height 19
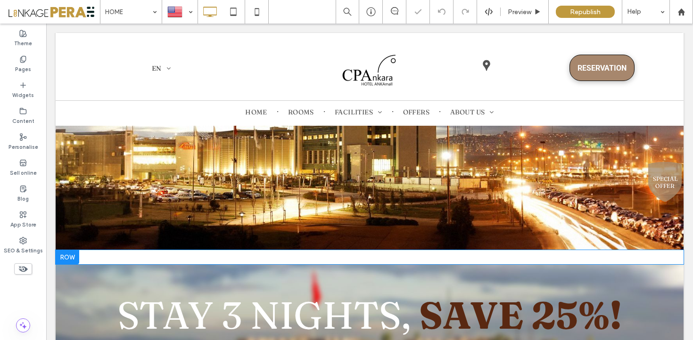
scroll to position [0, 0]
click at [218, 259] on div "BOOK NOW CHECKIN 18 SEPTEMBER 2025 CHECKOUT 19 SEPTEMBER 2025 ADULTS - 2 + CHIL…" at bounding box center [370, 257] width 628 height 14
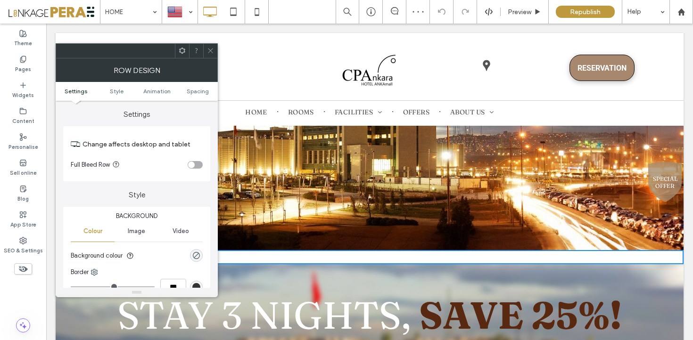
click at [329, 259] on div "BOOK NOW CHECKIN 18 SEPTEMBER 2025 CHECKOUT 19 SEPTEMBER 2025 ADULTS - 2 + CHIL…" at bounding box center [370, 257] width 628 height 14
click at [182, 46] on span at bounding box center [182, 51] width 7 height 14
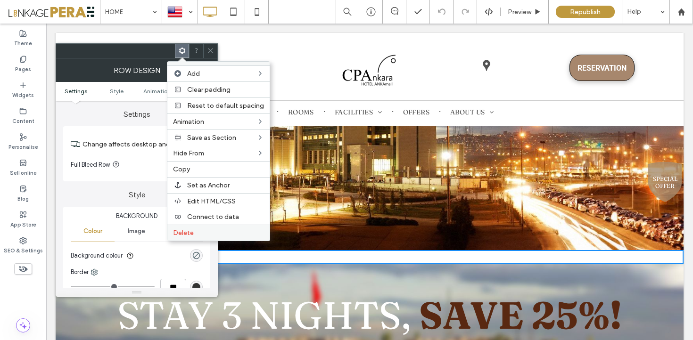
click at [212, 230] on label "Delete" at bounding box center [218, 233] width 91 height 8
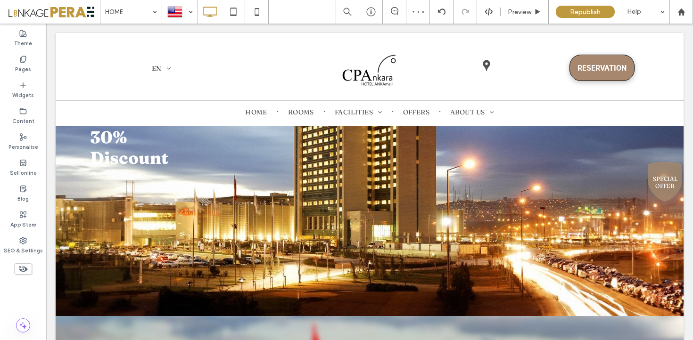
scroll to position [131, 0]
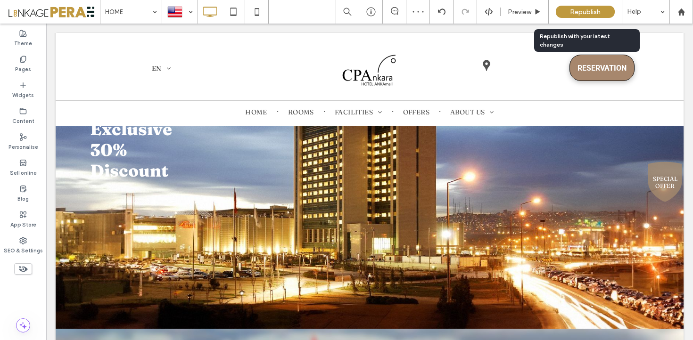
click at [581, 8] on span "Republish" at bounding box center [585, 12] width 31 height 8
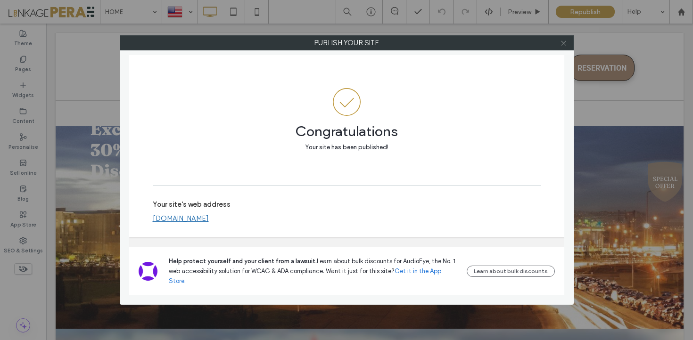
click at [565, 43] on icon at bounding box center [563, 43] width 7 height 7
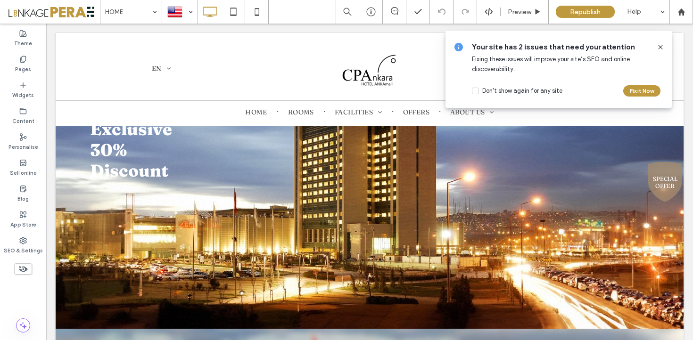
click at [658, 45] on icon at bounding box center [661, 47] width 8 height 8
